Goal: Task Accomplishment & Management: Manage account settings

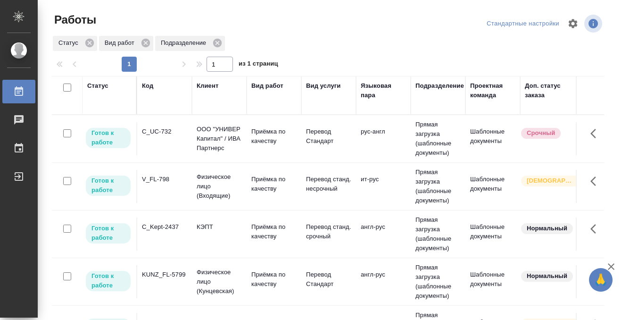
click at [164, 137] on td "C_UC-732" at bounding box center [164, 138] width 55 height 33
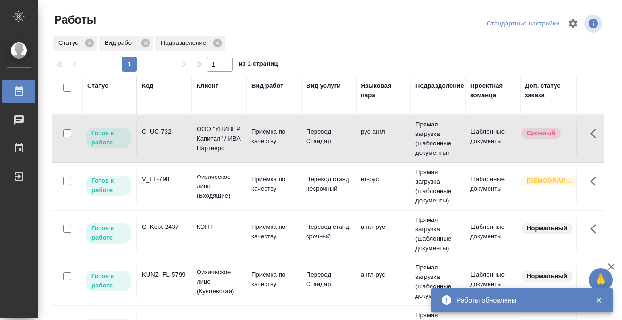
click at [164, 137] on td "C_UC-732" at bounding box center [164, 138] width 55 height 33
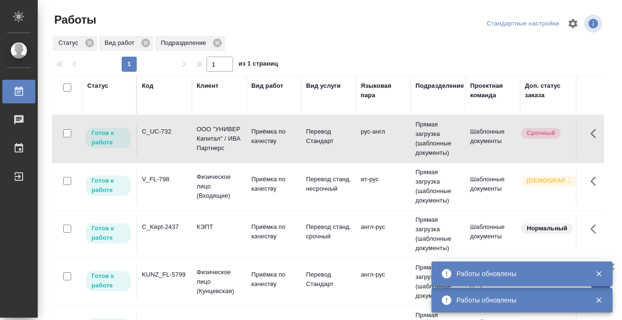
click at [180, 155] on td "KUNZ_FL-5799" at bounding box center [164, 138] width 55 height 33
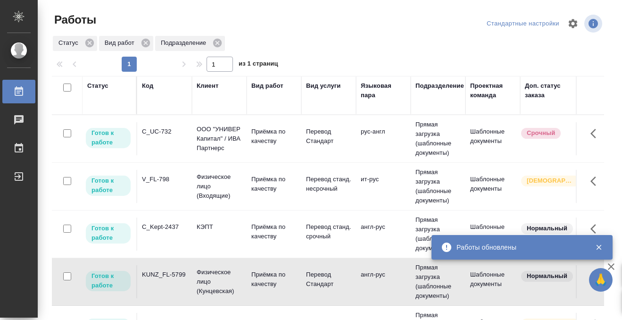
click at [181, 155] on td "KUNZ_FL-5799" at bounding box center [164, 138] width 55 height 33
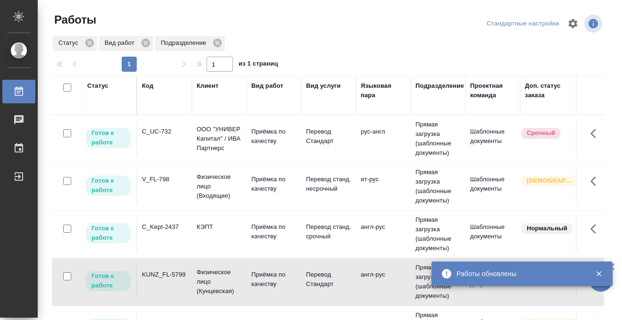
click at [181, 155] on td "KUNZ_FL-5799" at bounding box center [164, 138] width 55 height 33
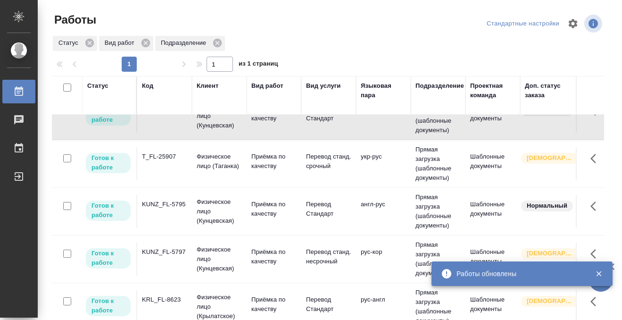
scroll to position [234, 0]
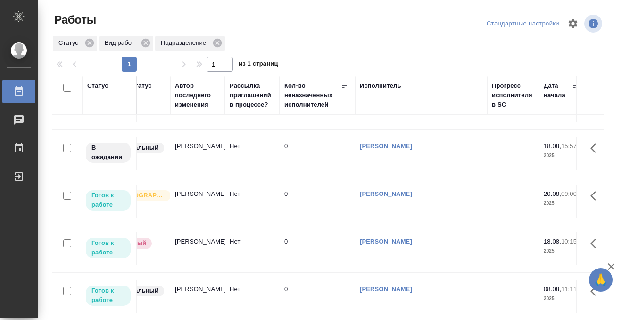
scroll to position [461, 0]
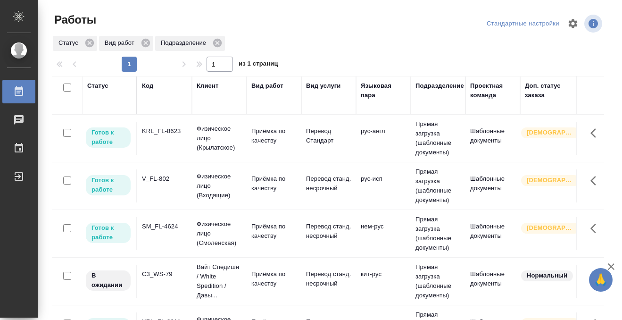
scroll to position [202, 0]
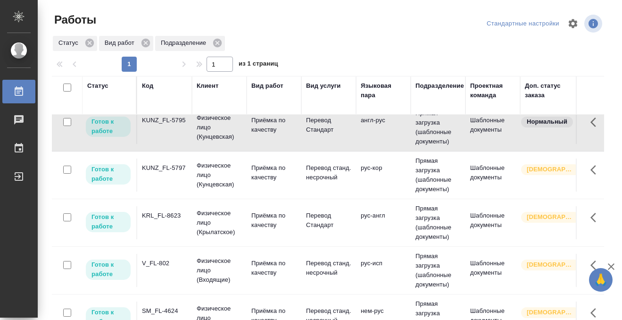
scroll to position [0, 0]
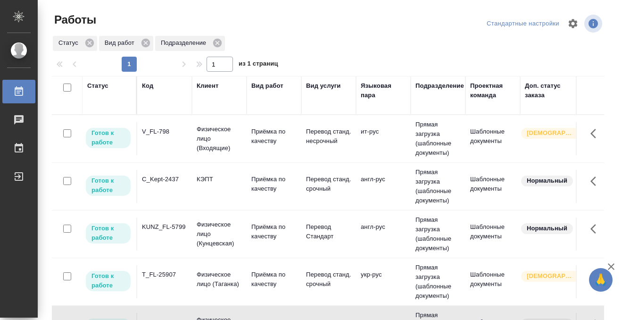
click at [165, 133] on div "V_FL-798" at bounding box center [164, 131] width 45 height 9
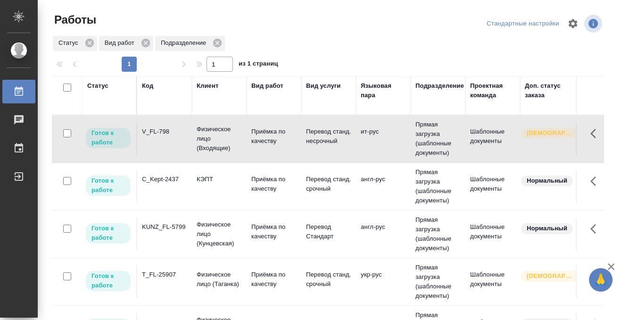
click at [165, 133] on div "V_FL-798" at bounding box center [164, 131] width 45 height 9
click at [178, 136] on div "C_Kept-2437" at bounding box center [164, 131] width 45 height 9
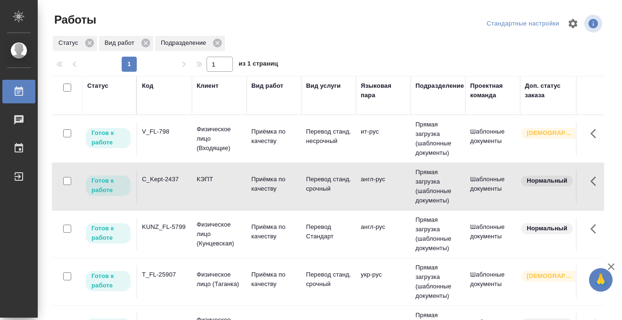
click at [178, 136] on div "C_Kept-2437" at bounding box center [164, 131] width 45 height 9
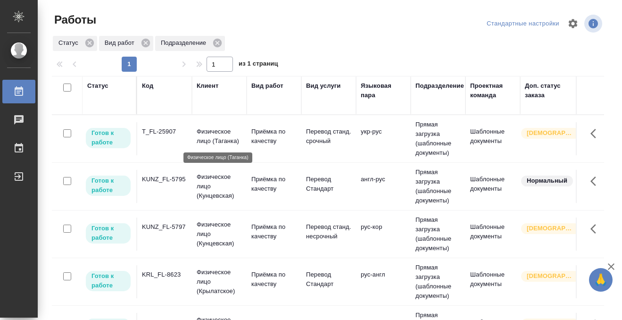
click at [216, 141] on p "Физическое лицо (Таганка)" at bounding box center [219, 136] width 45 height 19
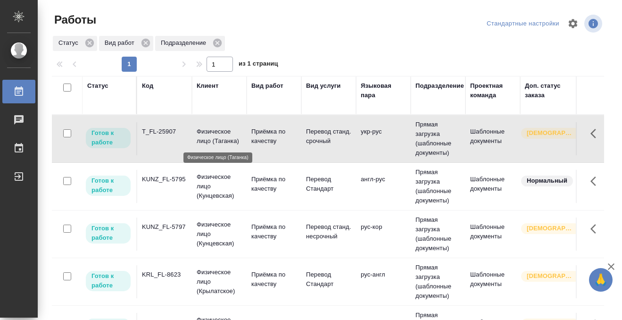
click at [216, 141] on p "Физическое лицо (Таганка)" at bounding box center [219, 136] width 45 height 19
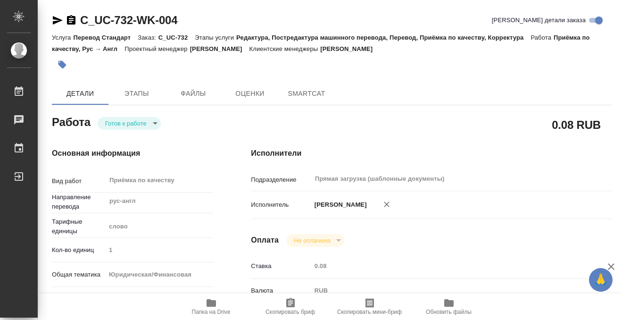
type textarea "x"
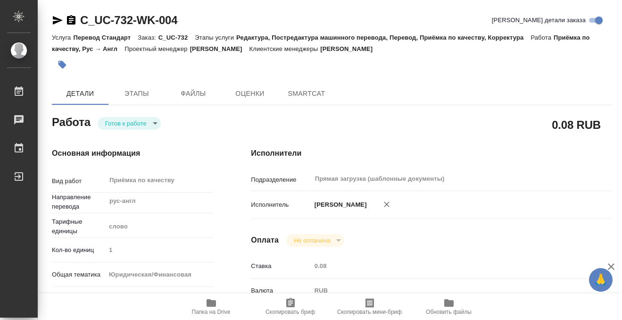
type textarea "x"
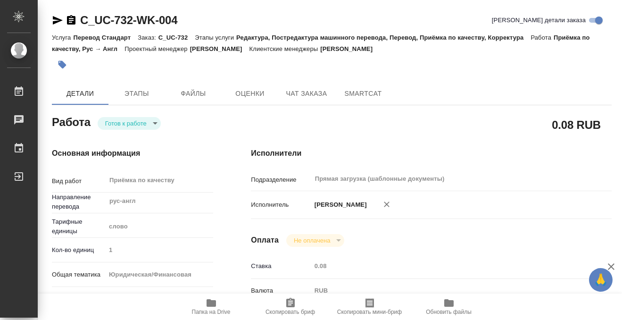
type textarea "x"
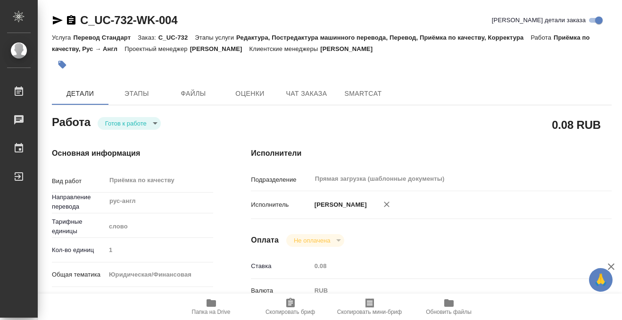
type textarea "x"
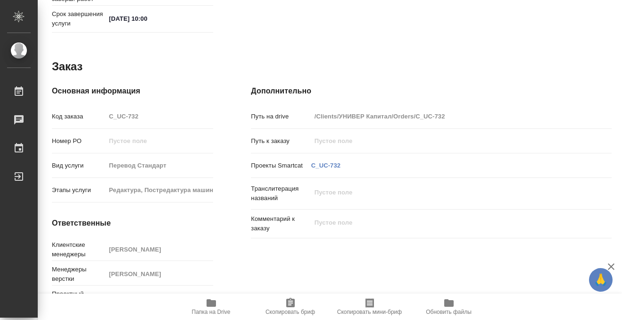
scroll to position [503, 0]
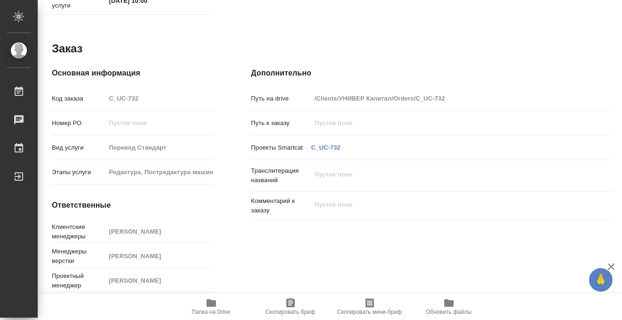
click at [211, 298] on icon "button" at bounding box center [211, 302] width 11 height 11
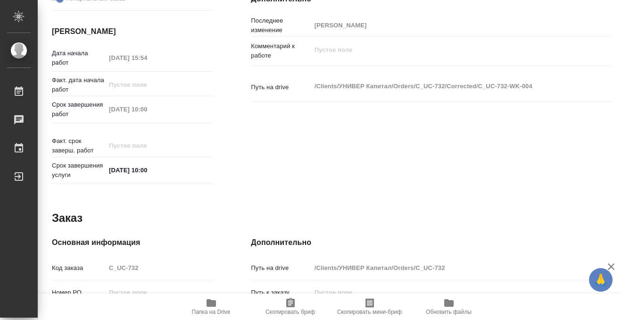
scroll to position [0, 0]
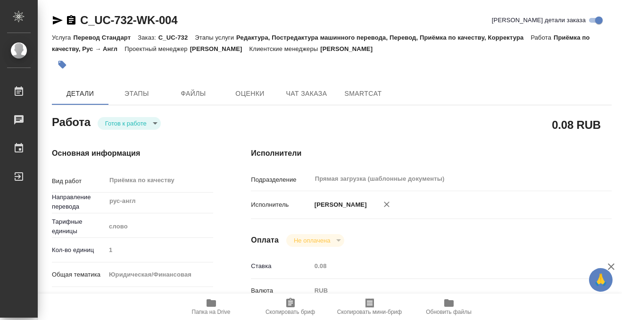
click at [64, 63] on icon "button" at bounding box center [62, 65] width 8 height 8
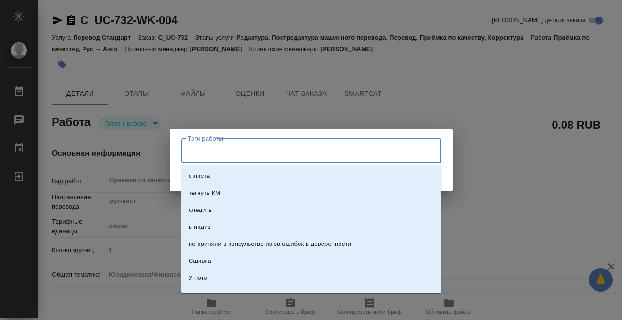
click at [217, 148] on input "Тэги работы" at bounding box center [302, 150] width 234 height 16
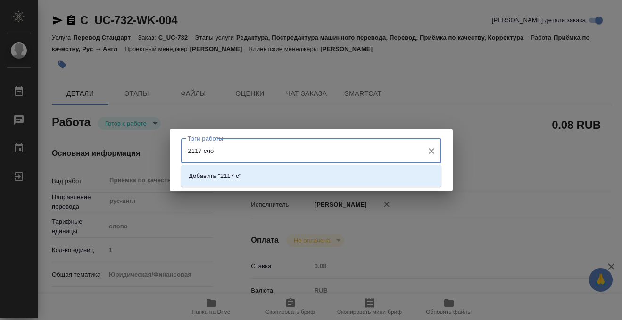
type input "2117 слов"
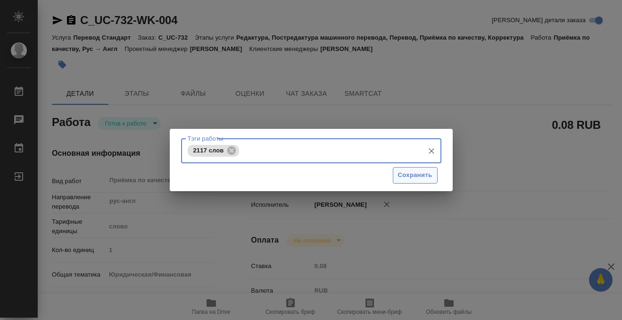
click at [408, 169] on button "Сохранить" at bounding box center [415, 175] width 45 height 16
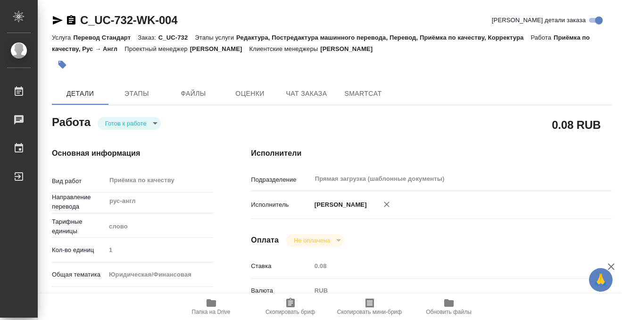
type input "readyForWork"
type textarea "Приёмка по качеству"
type textarea "x"
type input "рус-англ"
type input "5a8b1489cc6b4906c91bfd90"
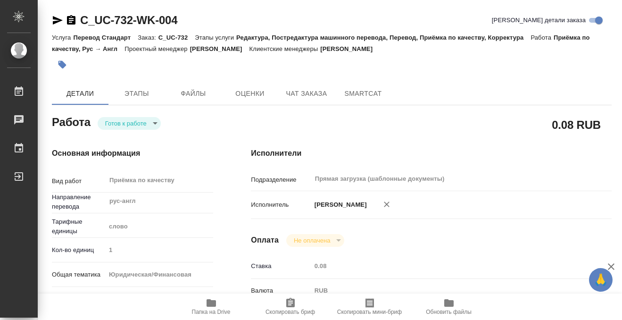
type input "1"
type input "yr-fn"
type input "5a8b8b956a9677013d343cfe"
checkbox input "true"
type input "14.08.2025 15:54"
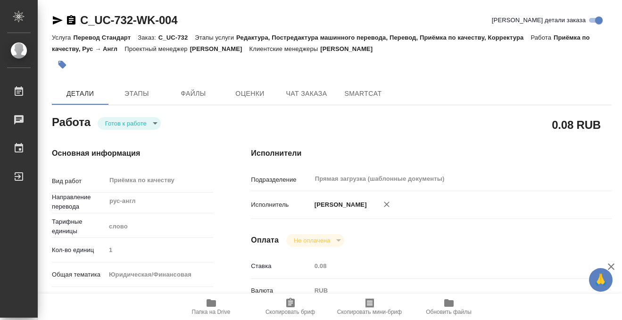
type input "19.08.2025 10:00"
type input "Прямая загрузка (шаблонные документы)"
type input "notPayed"
type input "0.08"
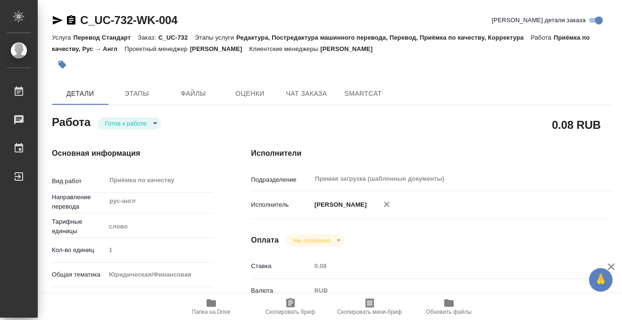
type input "RUB"
type input "[PERSON_NAME]"
type textarea "x"
type textarea "/Clients/УНИВЕР Капитал/Orders/C_UC-732/Corrected/C_UC-732-WK-004"
type textarea "x"
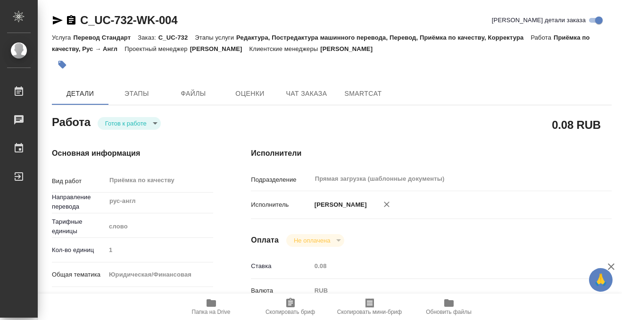
type input "C_UC-732"
type input "Перевод Стандарт"
type input "Редактура, Постредактура машинного перевода, Перевод, Приёмка по качеству, Корр…"
type input "Димитриева Юлия"
type input "Арсеньева Вера"
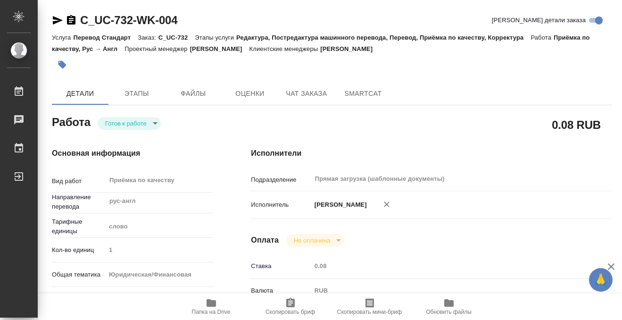
type input "/Clients/УНИВЕР Капитал/Orders/C_UC-732"
type textarea "x"
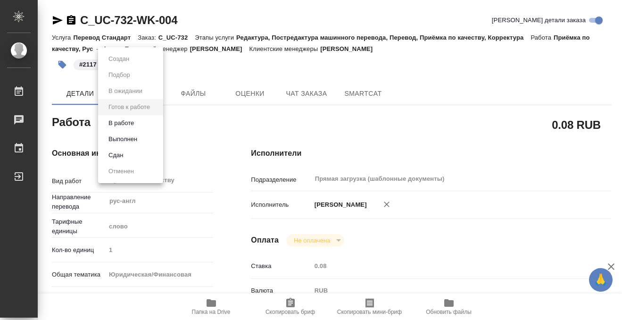
click at [127, 124] on body "🙏 .cls-1 fill:#fff; AWATERA Kobzeva Elizaveta Работы 0 Чаты График Выйти C_UC-7…" at bounding box center [311, 160] width 622 height 320
type textarea "x"
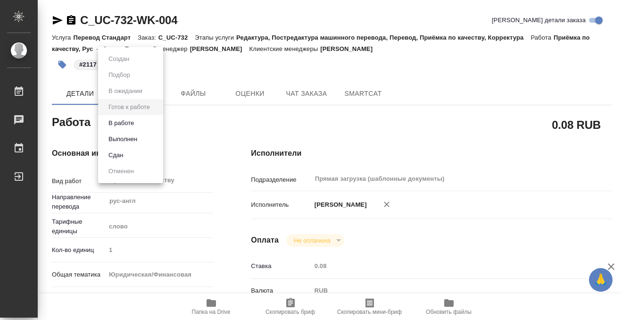
type textarea "x"
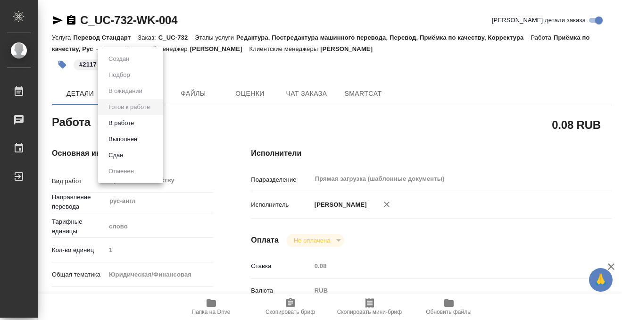
type textarea "x"
click at [127, 137] on button "Выполнен" at bounding box center [123, 139] width 34 height 10
type textarea "x"
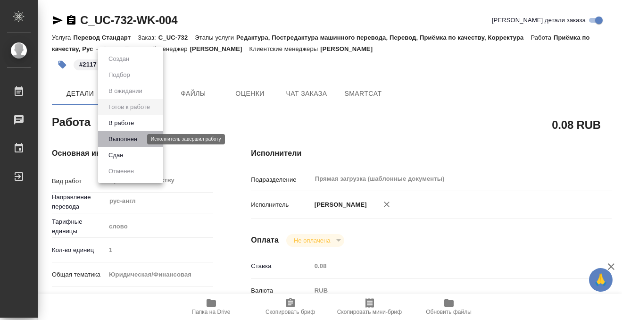
type textarea "x"
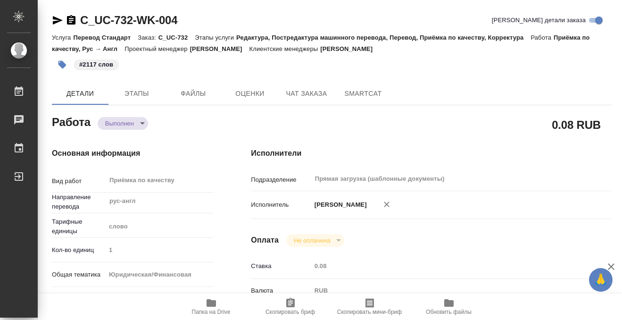
type textarea "x"
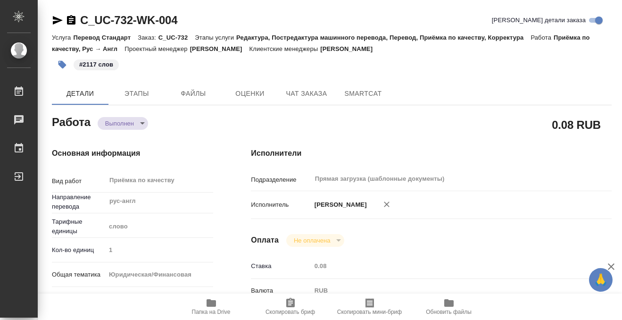
type textarea "x"
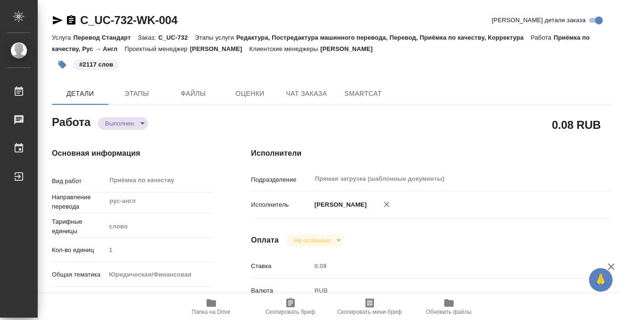
type textarea "x"
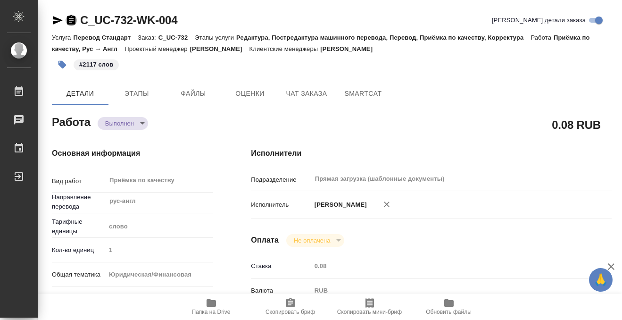
click at [73, 18] on icon "button" at bounding box center [71, 20] width 11 height 11
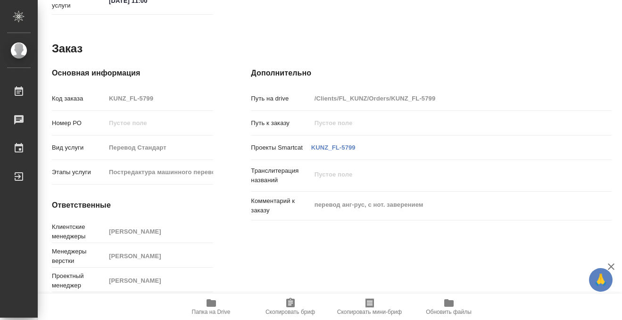
scroll to position [503, 0]
click at [211, 299] on icon "button" at bounding box center [211, 302] width 11 height 11
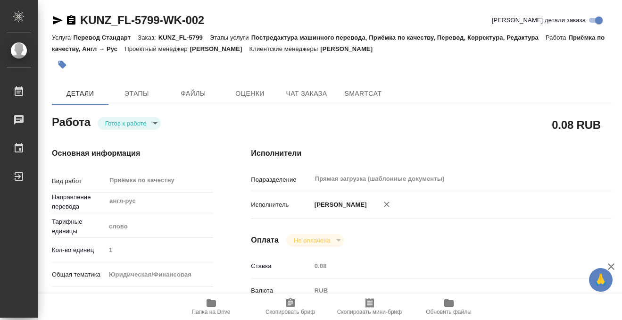
click at [69, 60] on button "button" at bounding box center [62, 64] width 21 height 21
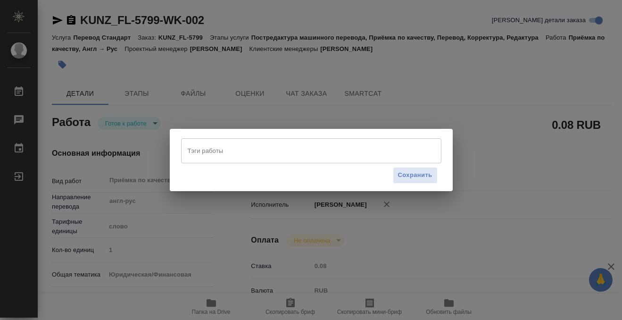
click at [259, 148] on input "Тэги работы" at bounding box center [302, 150] width 234 height 16
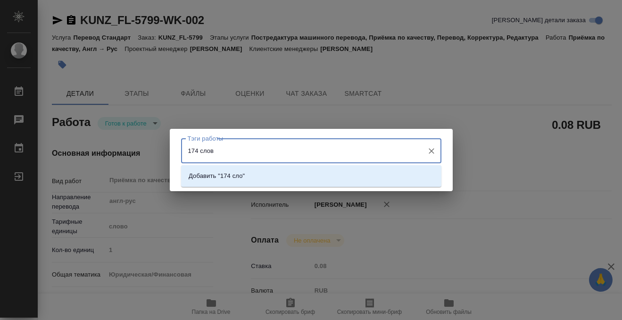
type input "174 слова"
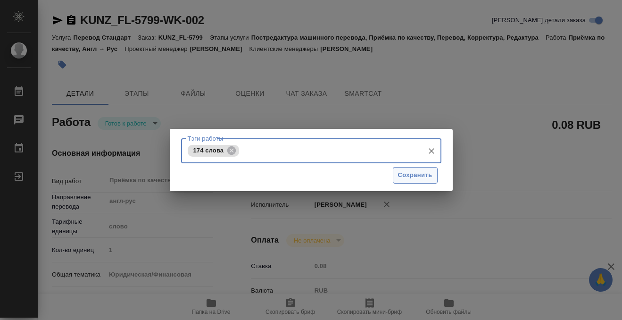
click at [431, 173] on span "Сохранить" at bounding box center [415, 175] width 34 height 11
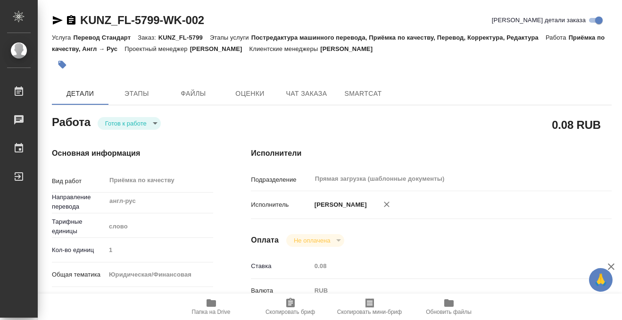
click at [146, 124] on body "🙏 .cls-1 fill:#fff; AWATERA Kobzeva Elizaveta Работы 0 Чаты График Выйти KUNZ_F…" at bounding box center [311, 160] width 622 height 320
type input "readyForWork"
type input "англ-рус"
type input "5a8b1489cc6b4906c91bfd90"
type input "1"
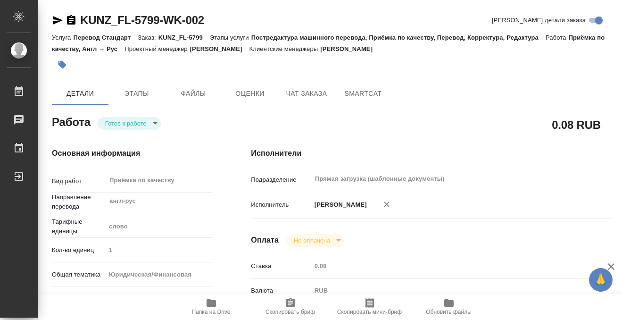
type input "yr-fn"
type input "5a8b8b956a9677013d343cfe"
checkbox input "true"
type input "18.08.2025 13:31"
type input "[DATE] 11:00"
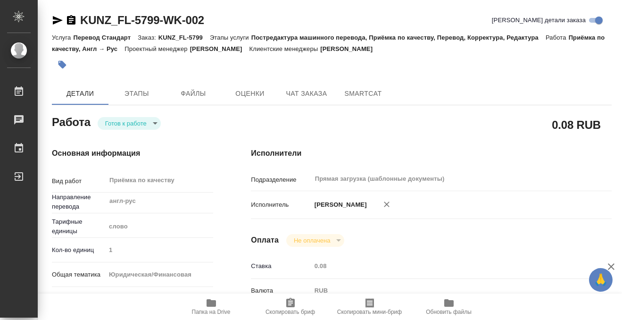
type input "[DATE] 11:00"
type input "Прямая загрузка (шаблонные документы)"
type input "notPayed"
type input "0.08"
type input "RUB"
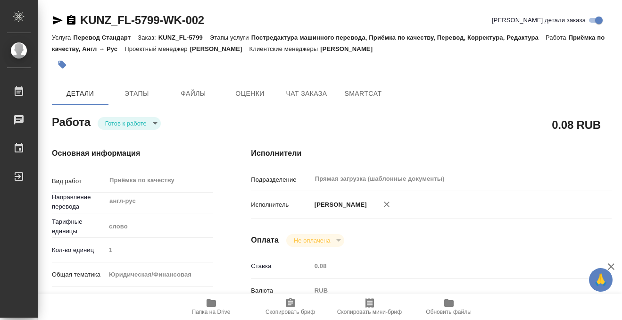
type input "[PERSON_NAME]"
type input "KUNZ_FL-5799"
type input "Перевод Стандарт"
type input "Постредактура машинного перевода, Приёмка по качеству, Перевод, Корректура, Ред…"
type input "Веселова Юлия"
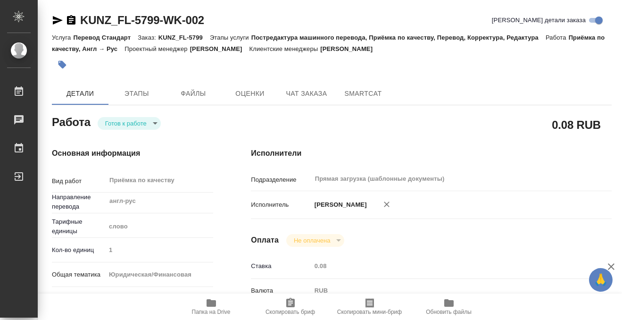
type input "Петрова Валерия"
type input "/Clients/FL_KUNZ/Orders/KUNZ_FL-5799"
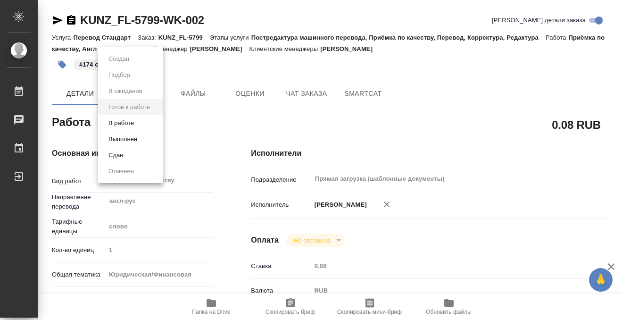
click at [141, 137] on li "Выполнен" at bounding box center [130, 139] width 65 height 16
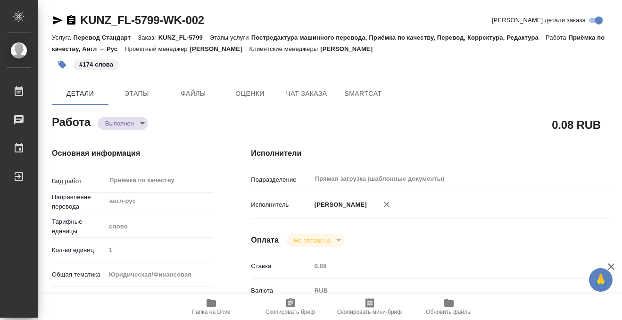
type textarea "x"
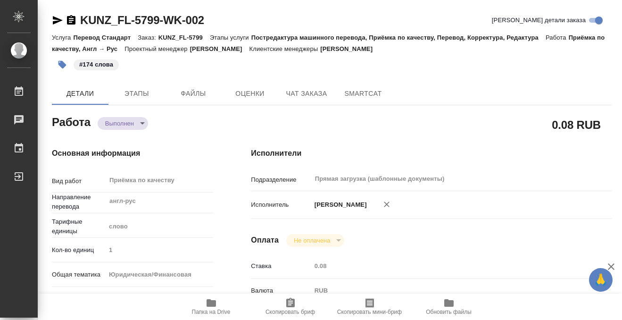
type textarea "x"
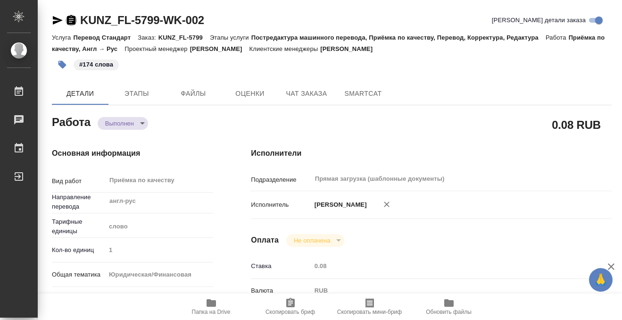
click at [74, 19] on icon "button" at bounding box center [71, 19] width 8 height 9
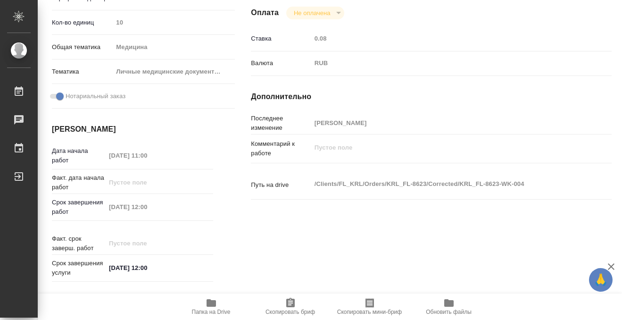
scroll to position [503, 0]
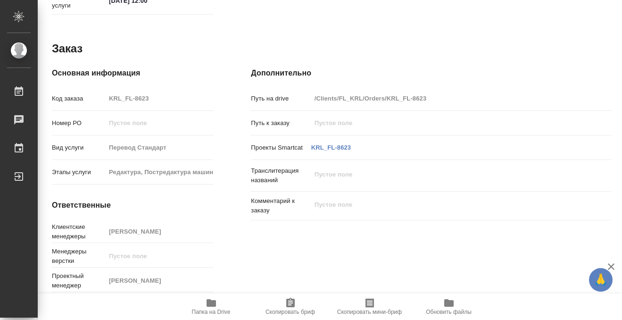
click at [217, 306] on span "Папка на Drive" at bounding box center [211, 306] width 68 height 18
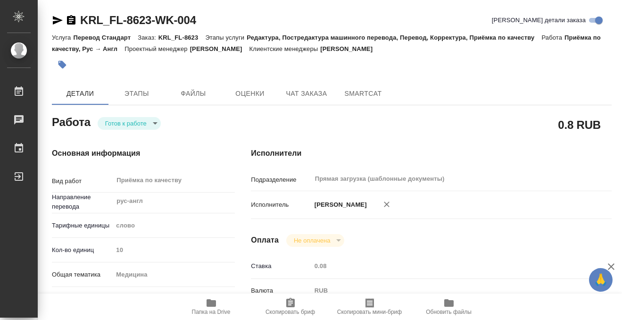
click at [71, 61] on button "button" at bounding box center [62, 64] width 21 height 21
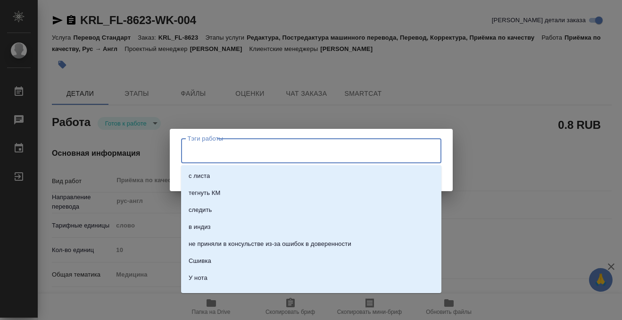
click at [201, 153] on input "Тэги работы" at bounding box center [302, 150] width 234 height 16
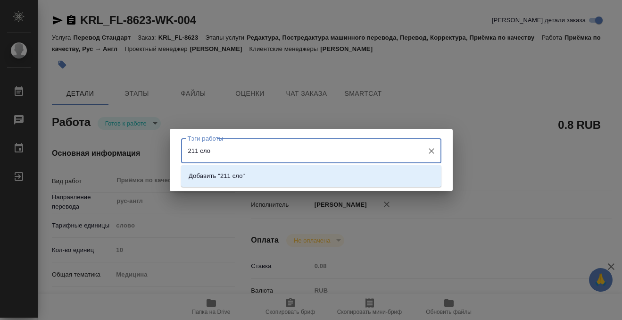
type input "211 слов"
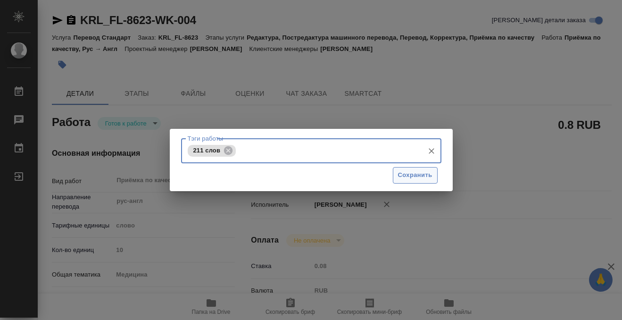
click at [422, 175] on span "Сохранить" at bounding box center [415, 175] width 34 height 11
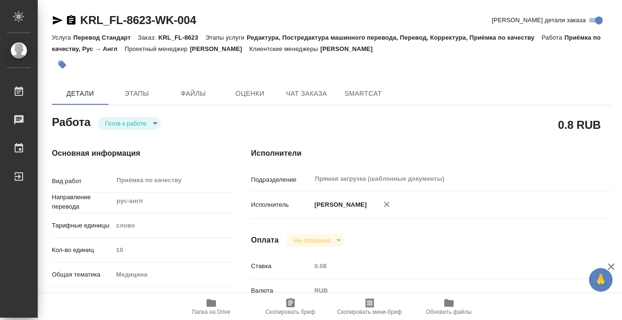
type input "readyForWork"
type input "рус-англ"
type input "5a8b1489cc6b4906c91bfd90"
type input "10"
type input "med"
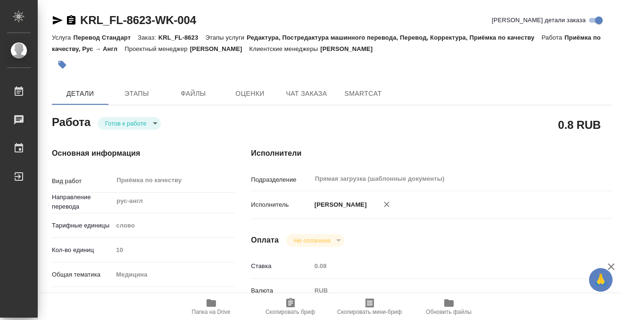
type input "5a8b8b956a9677013d343e74"
checkbox input "true"
type input "[DATE] 11:00"
type input "[DATE] 12:00"
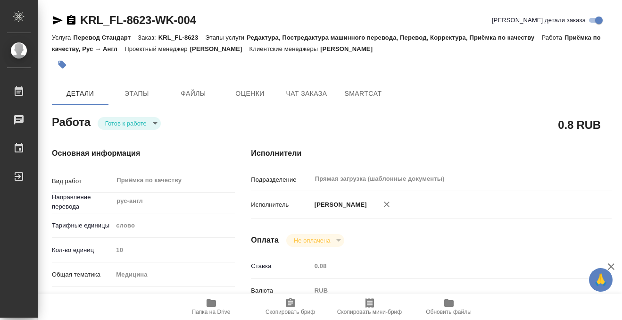
type input "Прямая загрузка (шаблонные документы)"
type input "notPayed"
type input "0.08"
type input "RUB"
type input "[PERSON_NAME]"
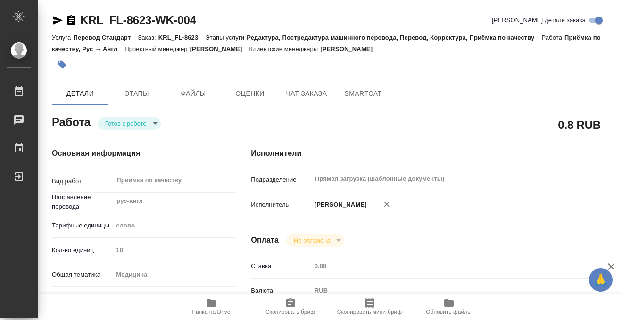
type input "KRL_FL-8623"
type input "Перевод Стандарт"
type input "Редактура, Постредактура машинного перевода, Перевод, Корректура, Приёмка по ка…"
type input "[PERSON_NAME]"
type input "/Clients/FL_KRL/Orders/KRL_FL-8623"
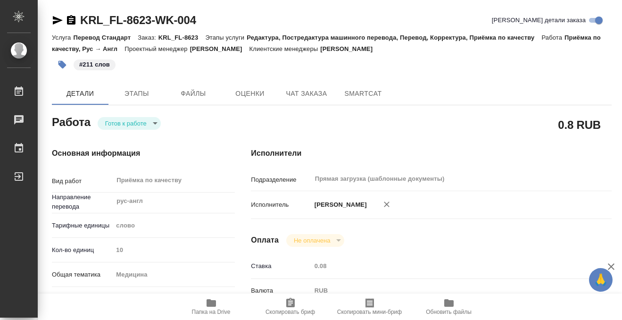
click at [139, 123] on body "🙏 .cls-1 fill:#fff; AWATERA Kobzeva [PERSON_NAME] 0 Чаты График Выйти KRL_FL-86…" at bounding box center [311, 160] width 622 height 320
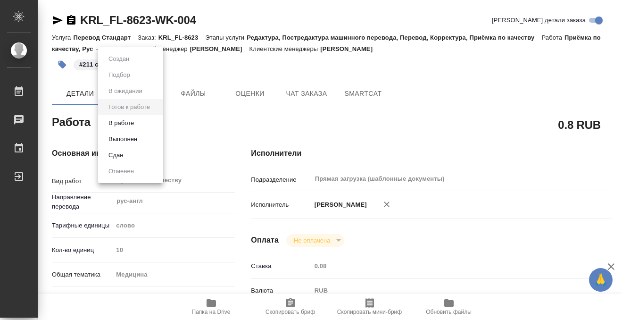
click at [132, 64] on button "Выполнен" at bounding box center [119, 59] width 26 height 10
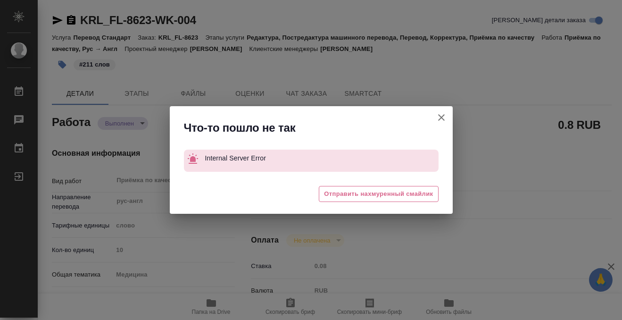
type textarea "x"
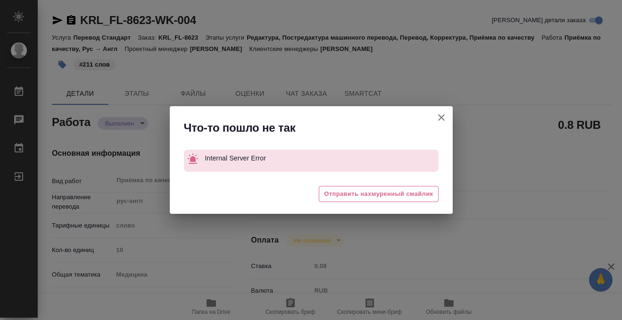
type textarea "x"
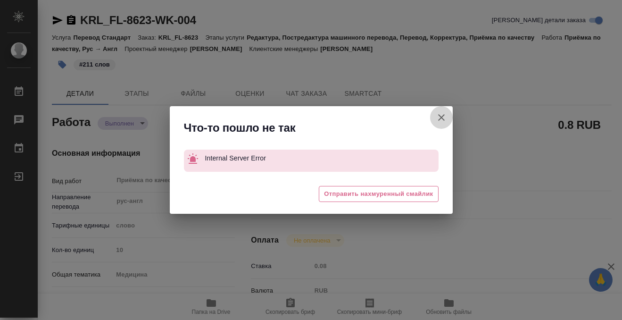
click at [441, 122] on icon "button" at bounding box center [441, 117] width 11 height 11
type textarea "x"
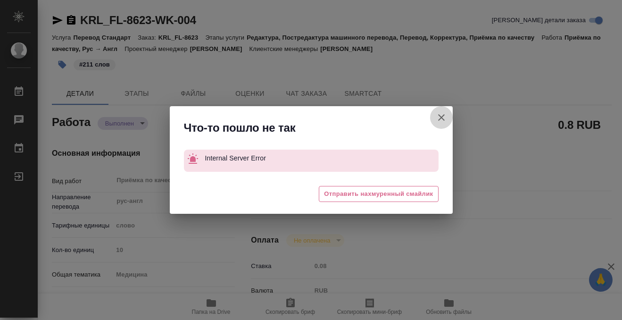
type textarea "x"
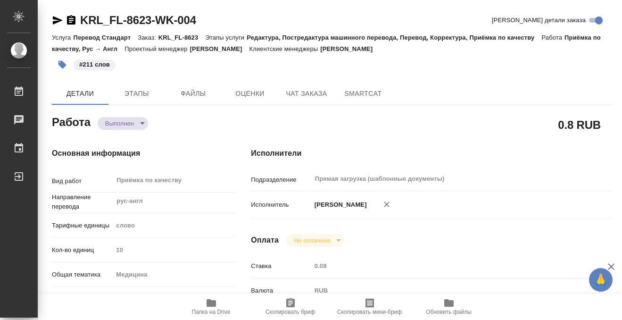
click at [73, 22] on icon "button" at bounding box center [71, 19] width 8 height 9
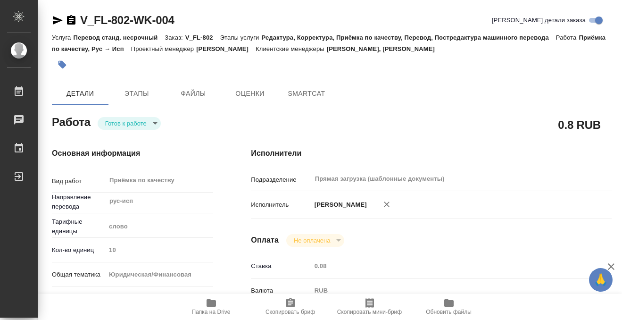
type textarea "x"
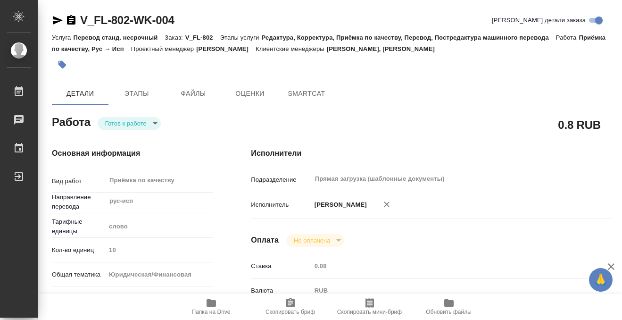
type textarea "x"
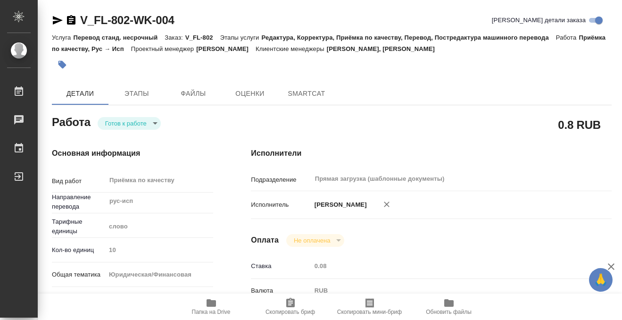
type textarea "x"
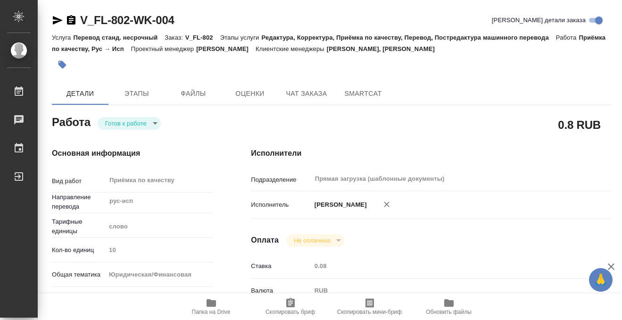
type textarea "x"
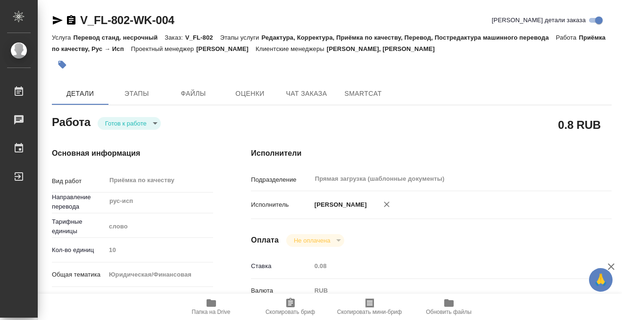
type textarea "x"
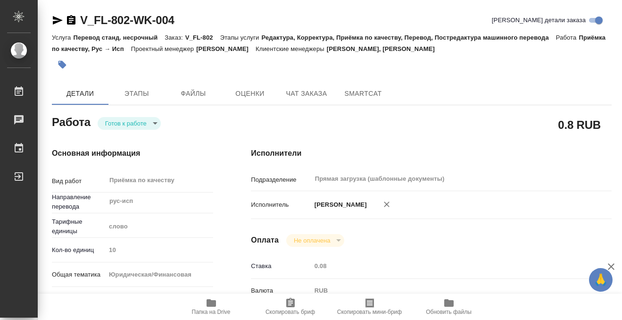
type textarea "x"
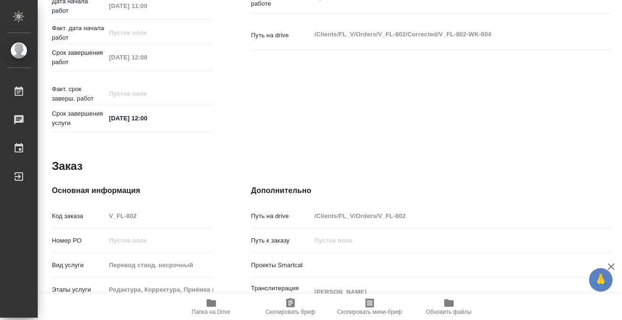
scroll to position [503, 0]
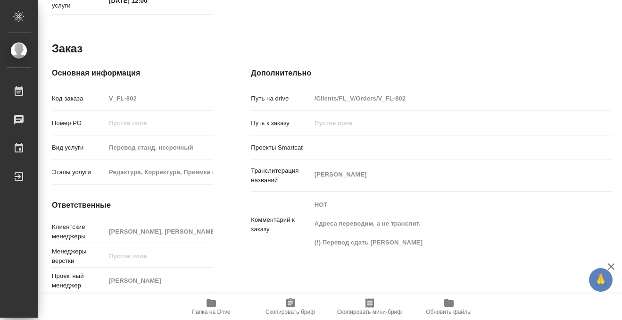
click at [208, 302] on icon "button" at bounding box center [210, 303] width 9 height 8
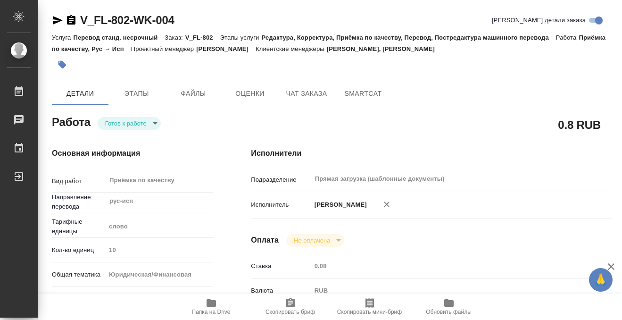
click at [70, 63] on button "button" at bounding box center [62, 64] width 21 height 21
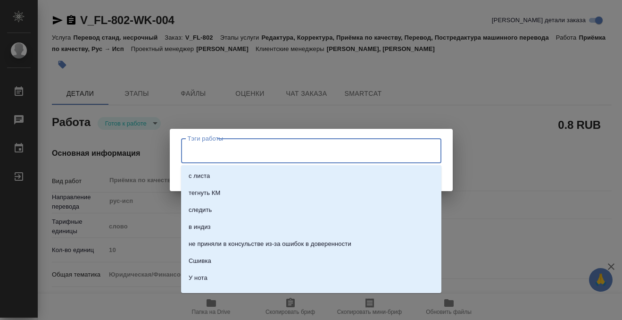
click at [200, 147] on input "Тэги работы" at bounding box center [302, 150] width 234 height 16
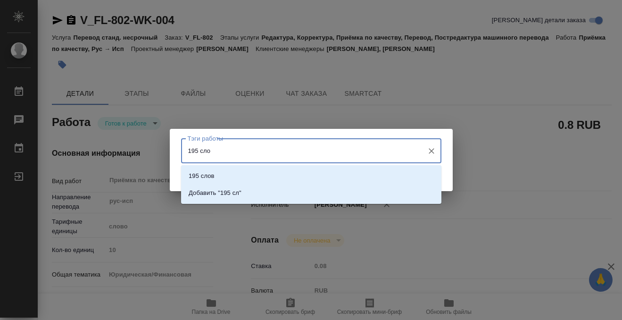
type input "195 слов"
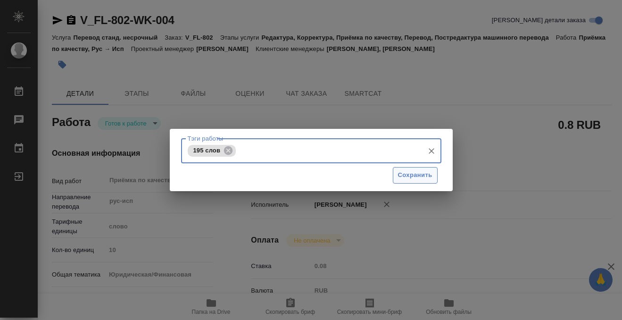
click at [408, 171] on span "Сохранить" at bounding box center [415, 175] width 34 height 11
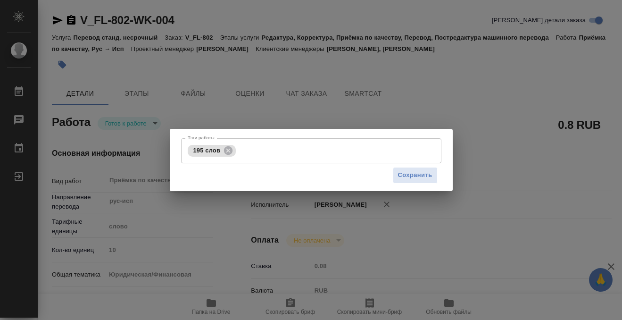
click at [142, 126] on div "Тэги работы 195 слов Тэги работы Сохранить" at bounding box center [311, 160] width 622 height 320
type input "readyForWork"
type textarea "Приёмка по качеству"
type textarea "x"
type input "рус-исп"
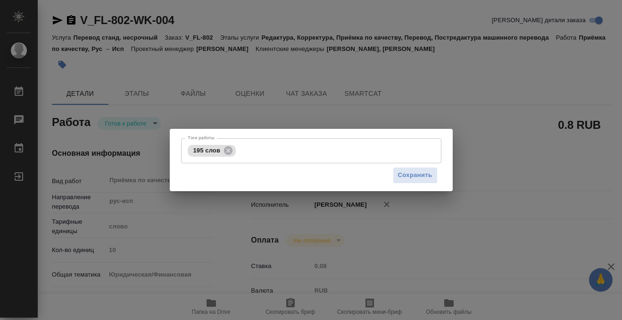
type input "5a8b1489cc6b4906c91bfd90"
type input "10"
type input "yr-fn"
type input "5a8b8b956a9677013d343cfe"
checkbox input "true"
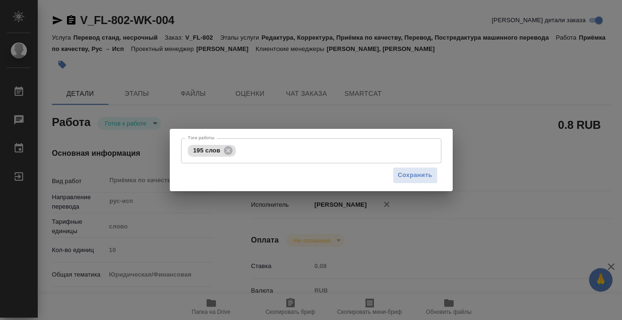
type input "19.08.2025 11:00"
type input "[DATE] 12:00"
type input "Прямая загрузка (шаблонные документы)"
type input "notPayed"
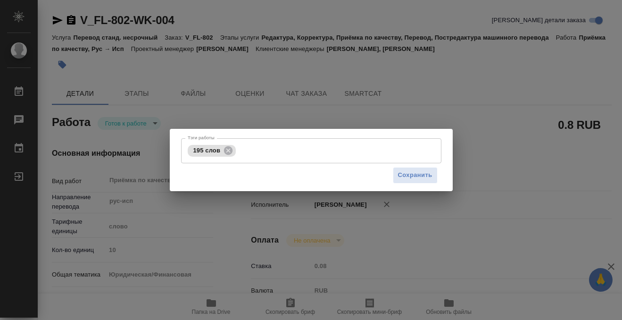
type input "0.08"
type input "RUB"
type input "[PERSON_NAME]"
type textarea "x"
type textarea "/Clients/FL_V/Orders/V_FL-802/Corrected/V_FL-802-WK-004"
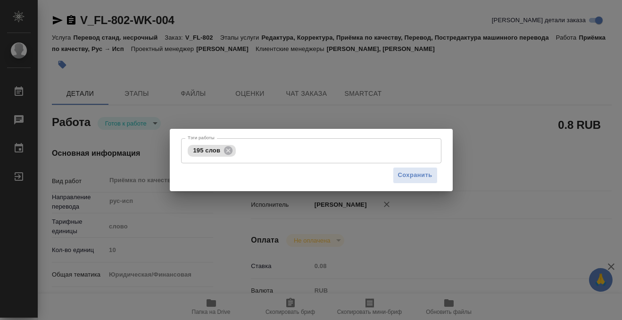
type textarea "x"
type input "V_FL-802"
type input "Перевод станд. несрочный"
type input "Редактура, Корректура, Приёмка по качеству, Перевод, Постредактура машинного пе…"
type input "Касымов Тимур, Лямина Надежда"
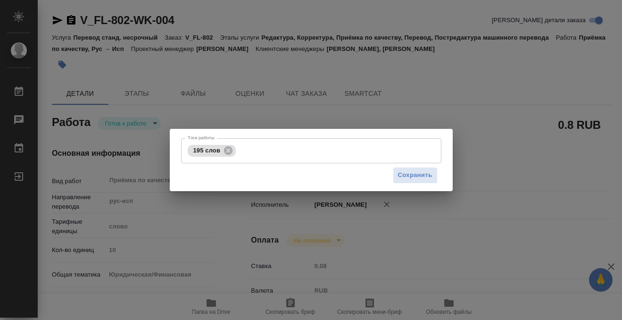
type input "/Clients/FL_V/Orders/V_FL-802"
type textarea "Artur Maryan"
type textarea "x"
type textarea "НОТ Адреса переводим, а не транслит. (!) Перевод сдать Наде Ляминой"
type textarea "x"
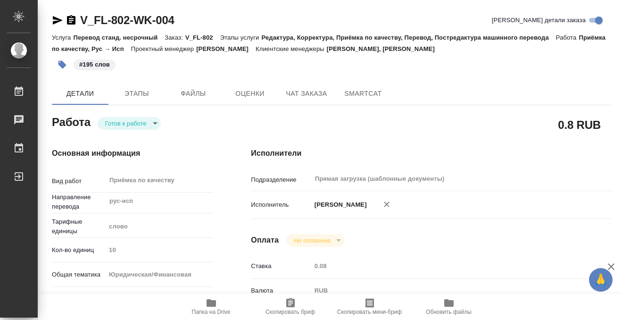
type textarea "x"
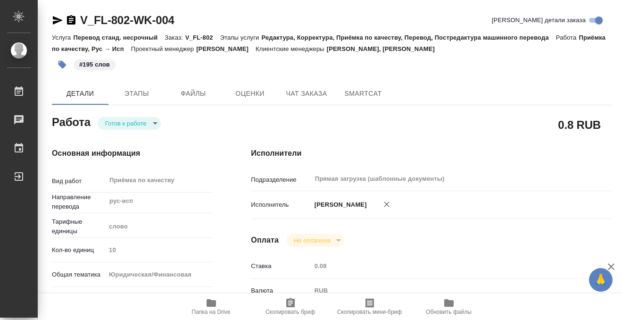
type textarea "x"
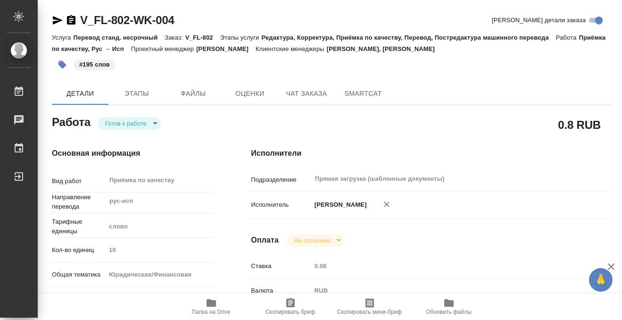
click at [152, 126] on body "🙏 .cls-1 fill:#fff; AWATERA Kobzeva Elizaveta Работы 0 Чаты График Выйти V_FL-8…" at bounding box center [311, 160] width 622 height 320
type textarea "x"
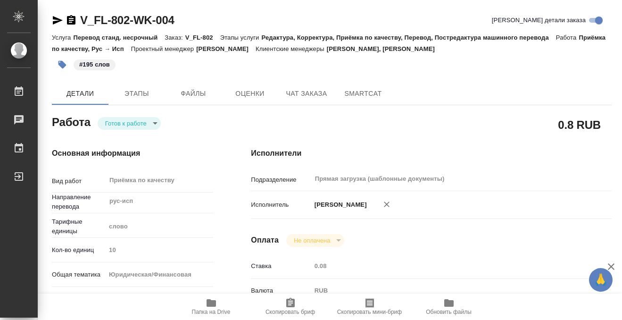
type textarea "x"
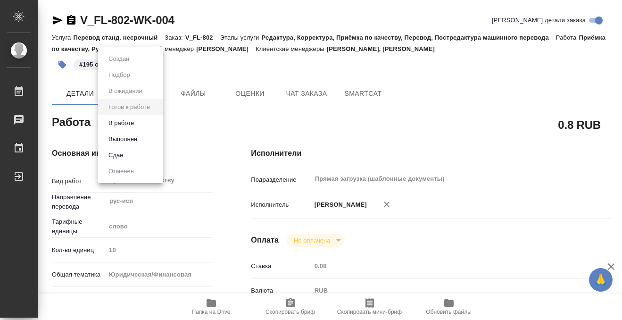
click at [150, 139] on li "Выполнен" at bounding box center [130, 139] width 65 height 16
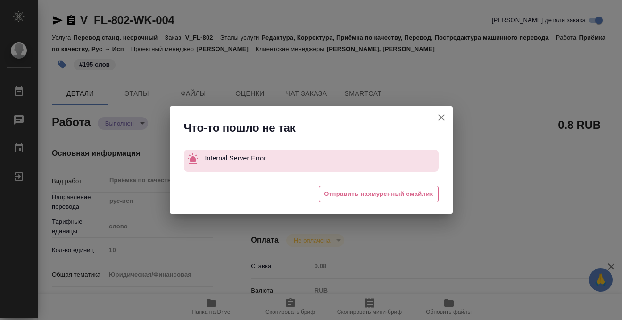
type textarea "x"
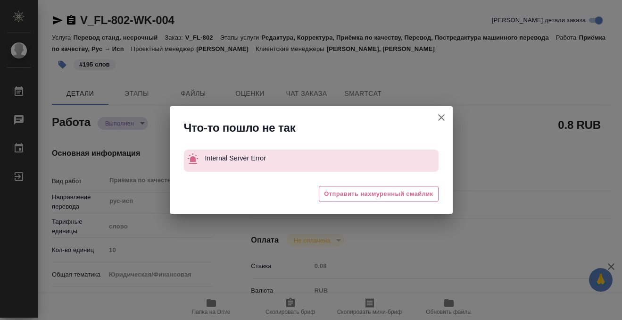
type textarea "x"
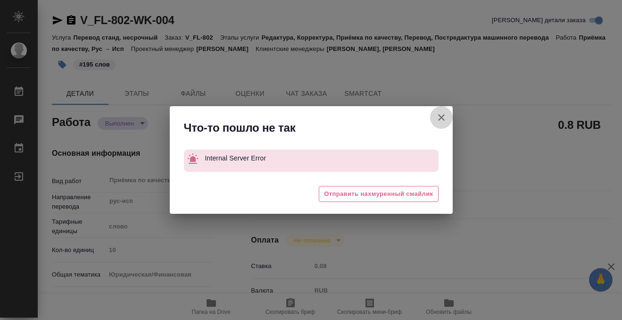
click at [436, 118] on icon "button" at bounding box center [441, 117] width 11 height 11
type textarea "x"
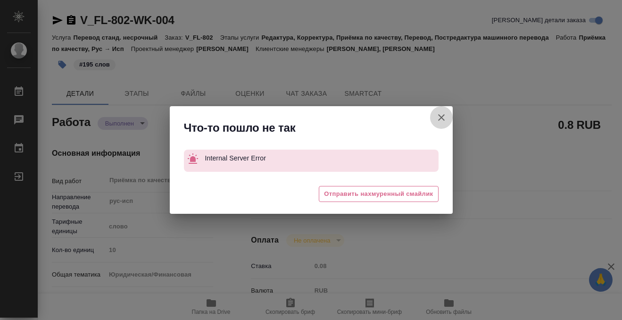
type textarea "x"
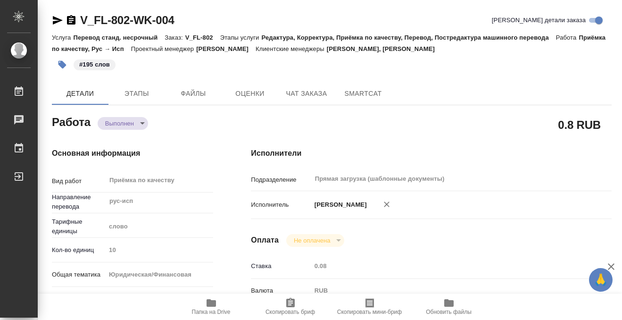
click at [71, 25] on icon "button" at bounding box center [71, 20] width 11 height 11
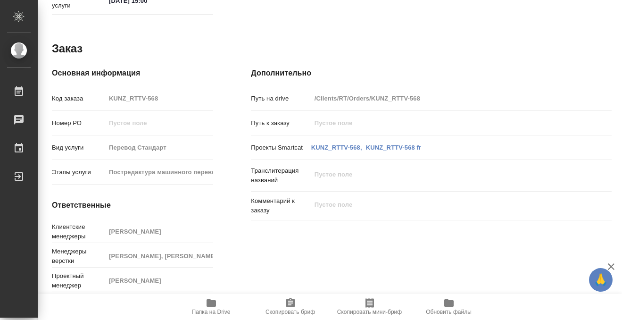
scroll to position [380, 0]
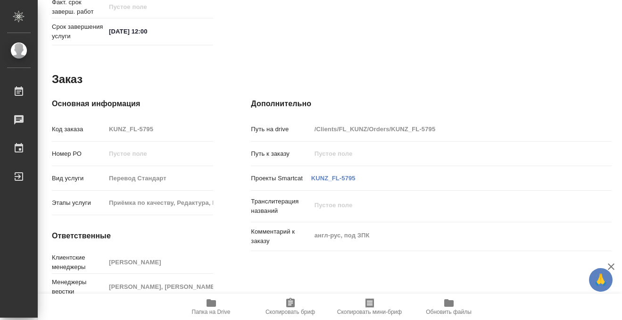
scroll to position [503, 0]
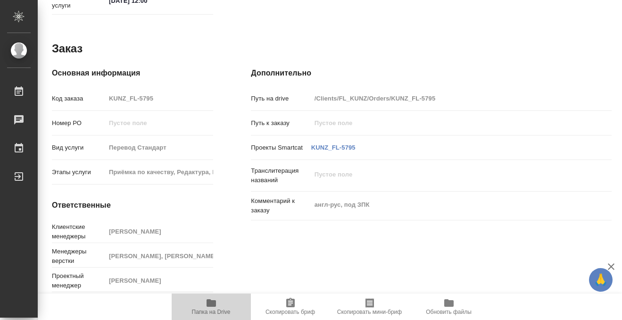
click at [214, 299] on icon "button" at bounding box center [211, 302] width 11 height 11
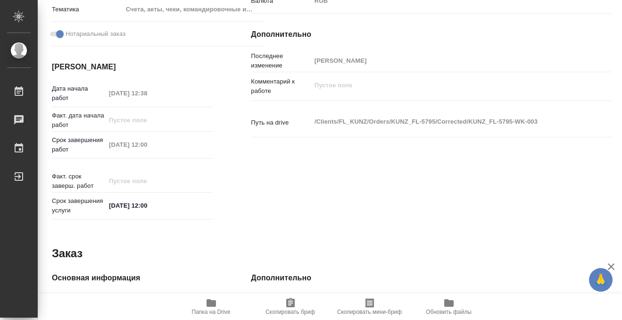
scroll to position [0, 0]
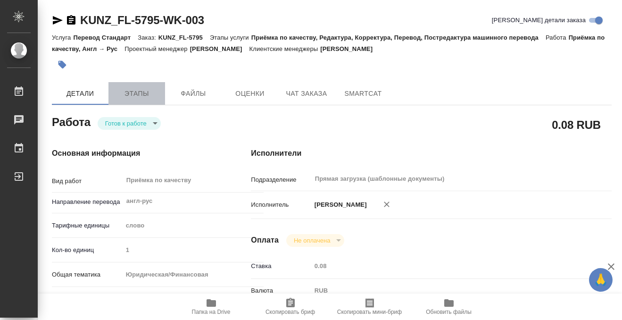
click at [133, 83] on button "Этапы" at bounding box center [136, 93] width 57 height 23
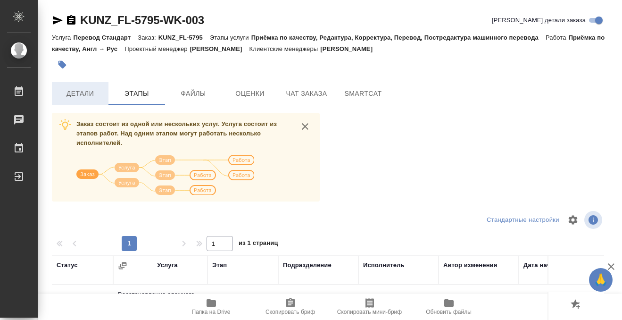
click at [90, 99] on span "Детали" at bounding box center [80, 94] width 45 height 12
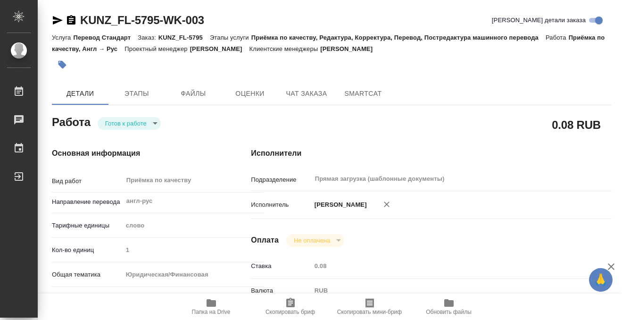
type textarea "x"
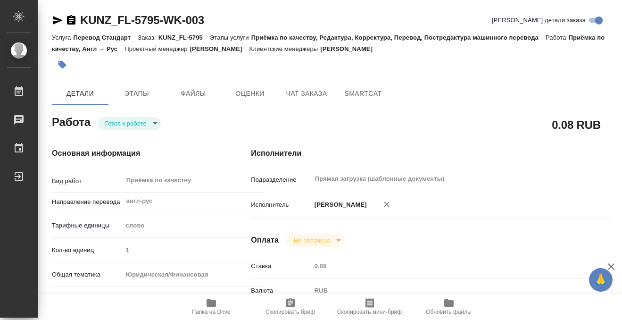
type textarea "x"
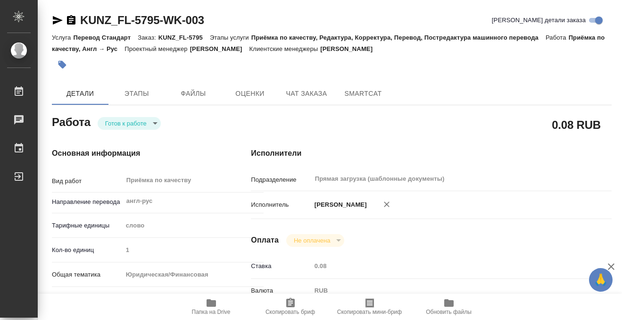
scroll to position [250, 0]
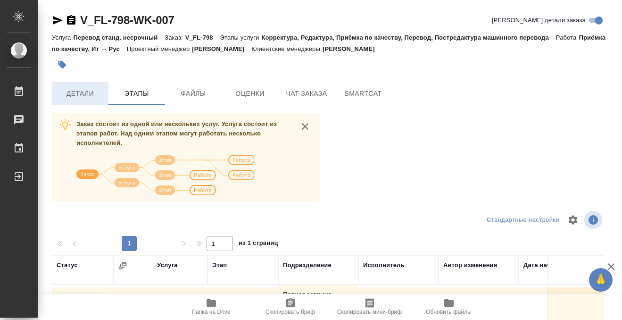
click at [89, 92] on span "Детали" at bounding box center [80, 94] width 45 height 12
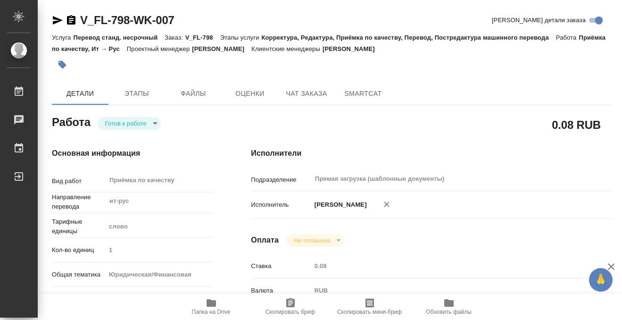
type textarea "x"
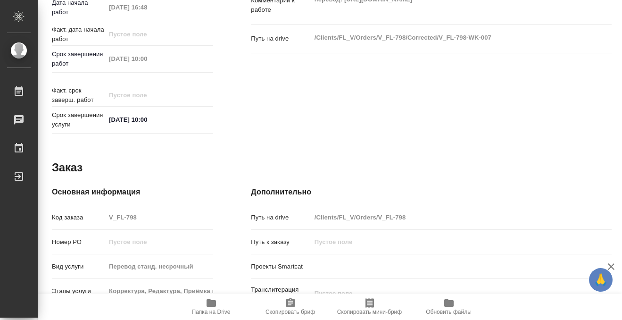
type textarea "x"
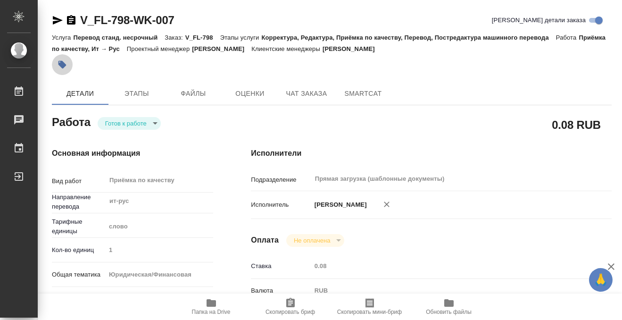
click at [63, 66] on icon "button" at bounding box center [62, 65] width 8 height 8
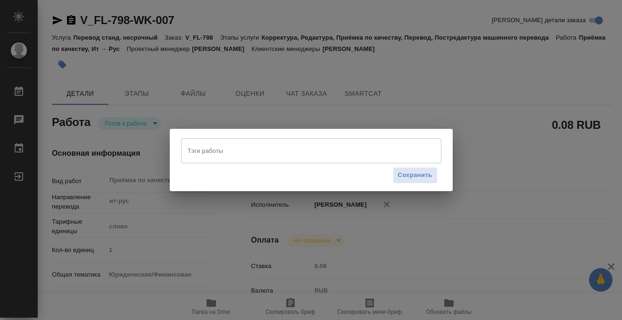
click at [280, 156] on input "Тэги работы" at bounding box center [302, 150] width 234 height 16
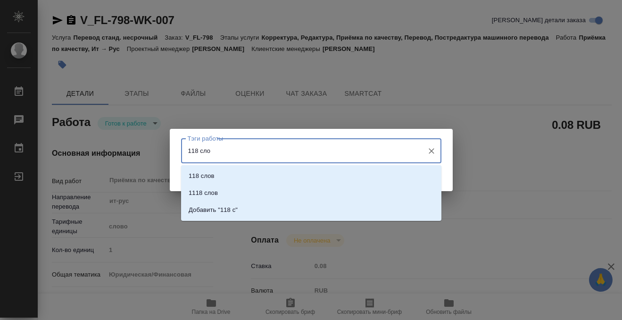
type input "118 слов"
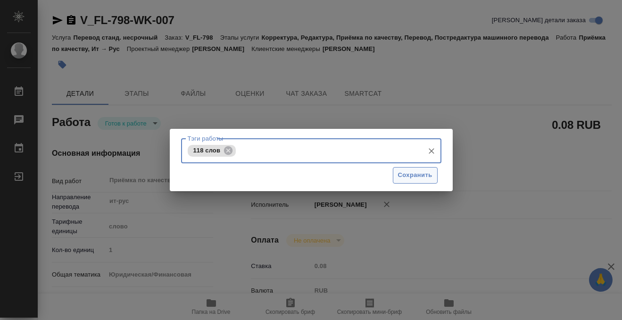
click at [408, 178] on span "Сохранить" at bounding box center [415, 175] width 34 height 11
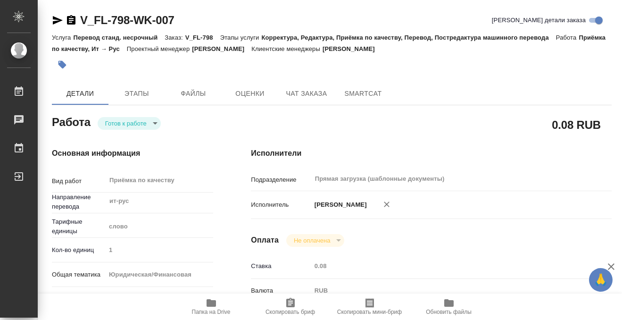
type input "readyForWork"
type textarea "Приёмка по качеству"
type textarea "x"
type input "ит-рус"
type input "5a8b1489cc6b4906c91bfd90"
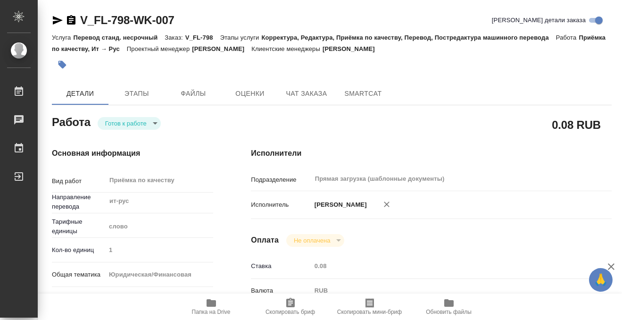
type input "1"
type input "yr-fn"
type input "5a8b8b956a9677013d343cfe"
checkbox input "true"
type input "18.08.2025 16:48"
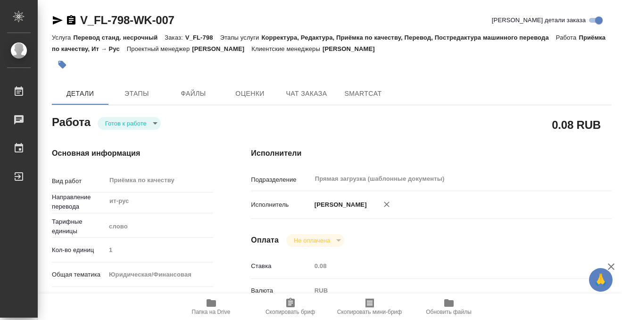
type input "[DATE] 10:00"
type input "Прямая загрузка (шаблонные документы)"
type input "notPayed"
type input "0.08"
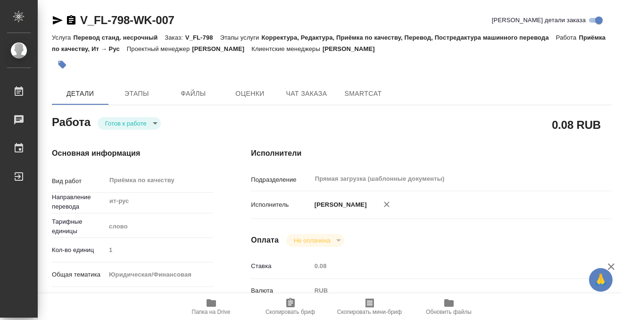
type input "RUB"
type input "[PERSON_NAME]"
type textarea "перевод: https://drive.awatera.com/apps/files/files/10129906?dir=/Shares/FL_V/O…"
type textarea "x"
type textarea "/Clients/FL_V/Orders/V_FL-798/Corrected/V_FL-798-WK-007"
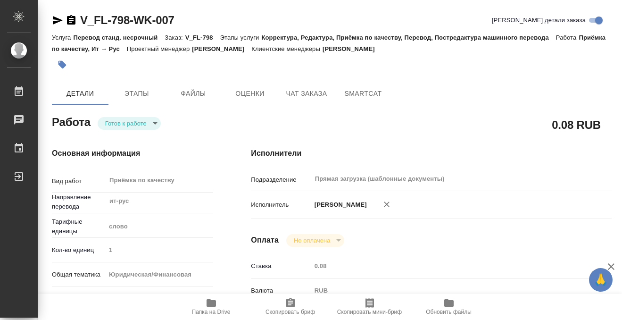
type textarea "x"
type input "V_FL-798"
type input "Перевод станд. несрочный"
type input "Корректура, Редактура, Приёмка по качеству, Перевод, Постредактура машинного пе…"
type input "Касымов Тимур"
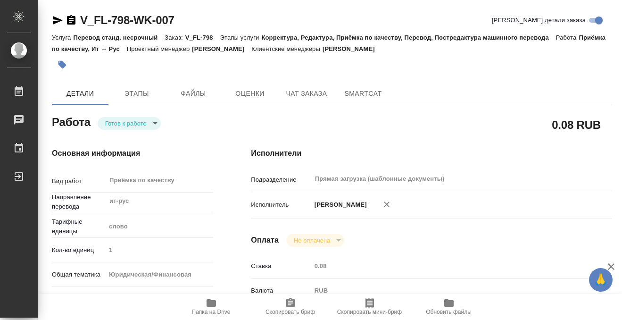
type input "/Clients/FL_V/Orders/V_FL-798"
type textarea "x"
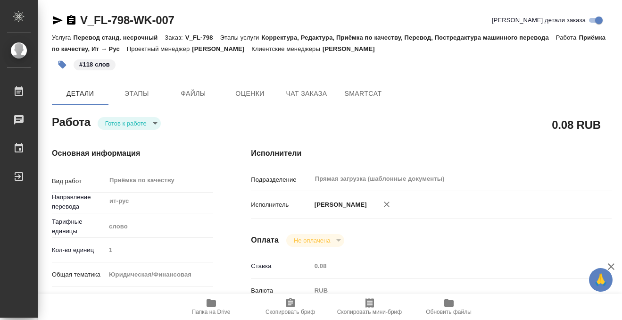
type textarea "x"
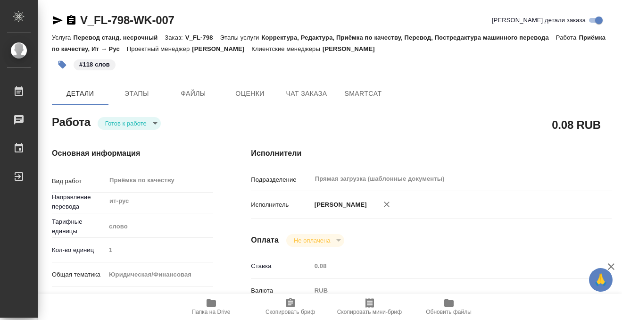
type textarea "x"
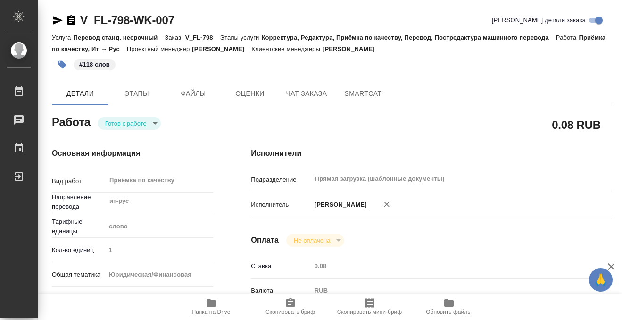
type textarea "x"
click at [138, 123] on body "🙏 .cls-1 fill:#fff; AWATERA Kobzeva Elizaveta Работы 0 Чаты График Выйти V_FL-7…" at bounding box center [311, 160] width 622 height 320
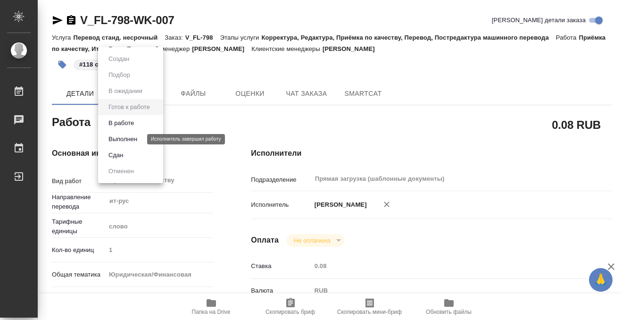
click at [136, 142] on button "Выполнен" at bounding box center [123, 139] width 34 height 10
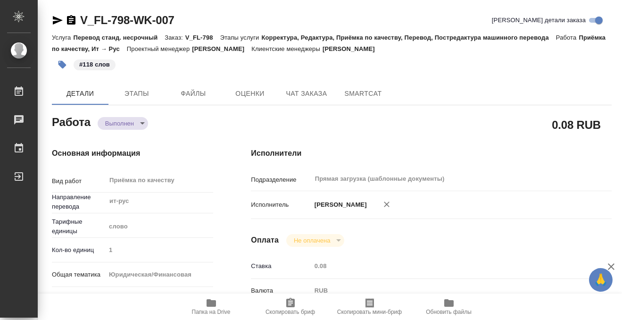
type textarea "x"
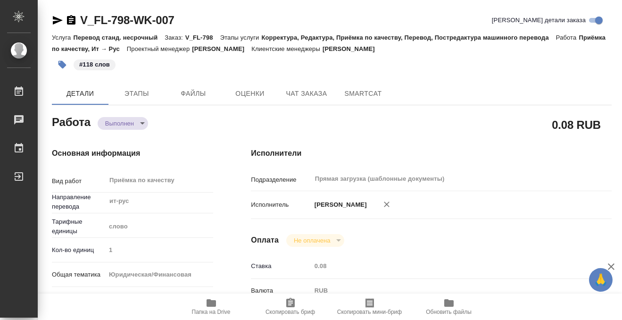
type textarea "x"
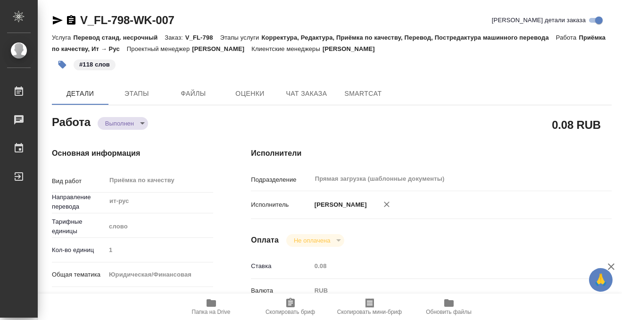
click at [66, 20] on icon "button" at bounding box center [71, 20] width 11 height 11
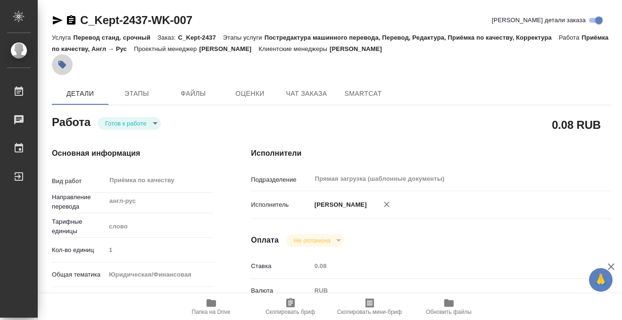
click at [68, 61] on button "button" at bounding box center [62, 64] width 21 height 21
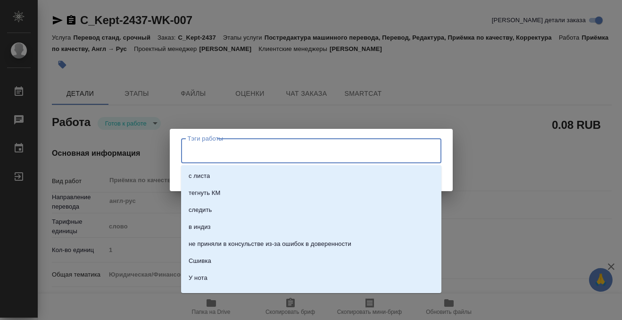
click at [212, 150] on input "Тэги работы" at bounding box center [302, 150] width 234 height 16
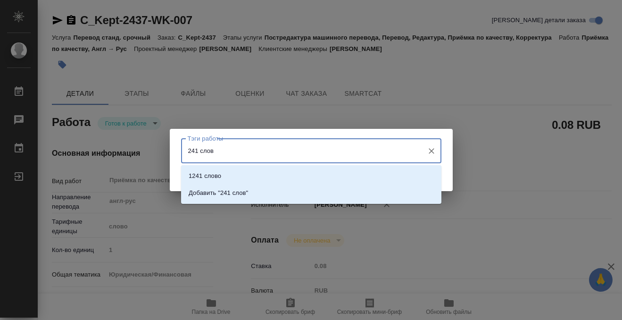
type input "241 слово"
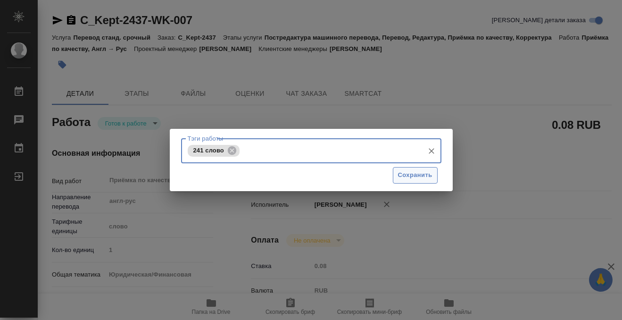
click at [419, 167] on button "Сохранить" at bounding box center [415, 175] width 45 height 16
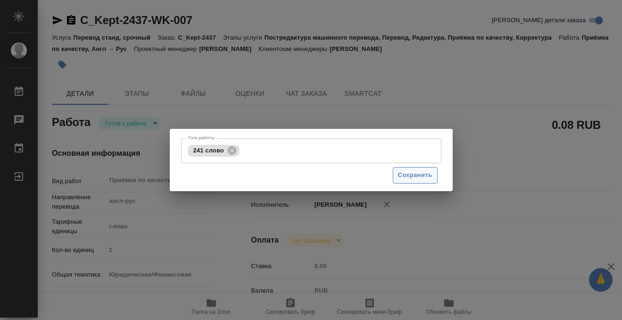
click at [419, 173] on span "Сохранить" at bounding box center [415, 175] width 34 height 11
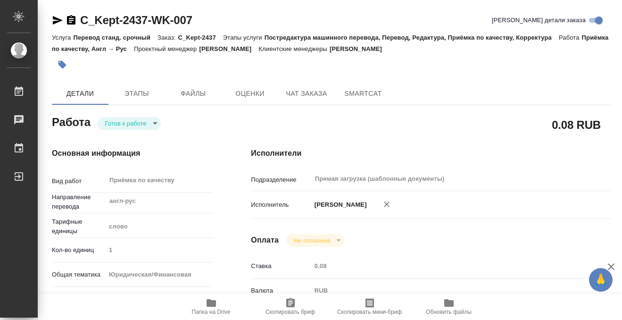
type input "readyForWork"
type input "англ-рус"
type input "5a8b1489cc6b4906c91bfd90"
type input "1"
type input "yr-fn"
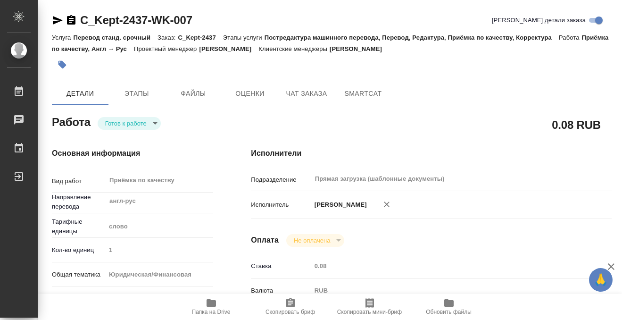
type input "5a8b8b956a9677013d343cfe"
checkbox input "true"
type input "[DATE] 17:50"
type input "[DATE] 10:00"
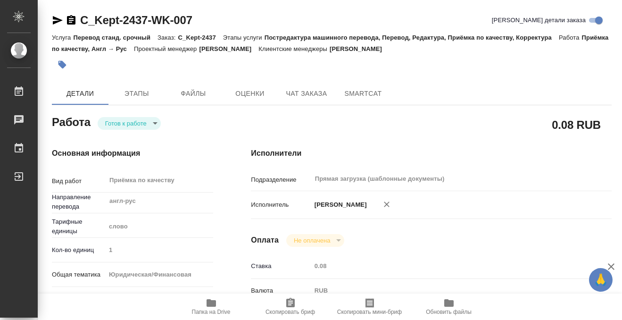
type input "Прямая загрузка (шаблонные документы)"
type input "notPayed"
type input "0.08"
type input "RUB"
type input "[PERSON_NAME]"
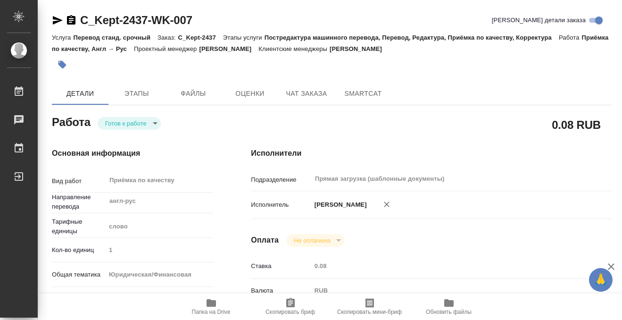
type input "C_Kept-2437"
type input "Перевод станд. срочный"
type input "Постредактура машинного перевода, Перевод, Редактура, Приёмка по качеству, Корр…"
type input "[PERSON_NAME]"
type input "/Clients/АО "КПМГ"/Orders/C_Kept-2437"
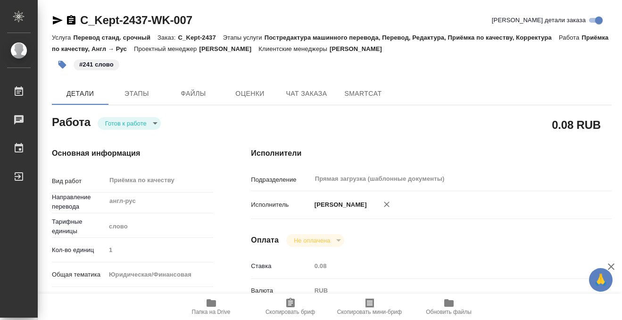
click at [157, 124] on body "🙏 .cls-1 fill:#fff; AWATERA Kobzeva Elizaveta Работы 0 Чаты График Выйти C_Kept…" at bounding box center [311, 160] width 622 height 320
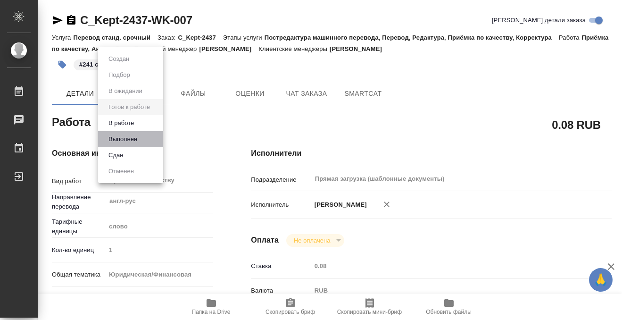
type input "англ-рус"
type input "5a8b1489cc6b4906c91bfd90"
type input "1"
type input "yr-fn"
type input "5a8b8b956a9677013d343cfe"
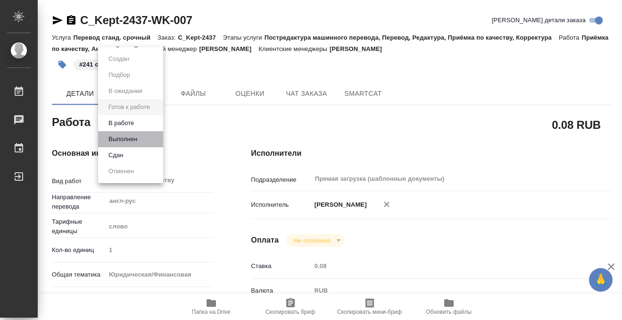
checkbox input "true"
type input "18.08.2025 17:50"
type input "19.08.2025 10:00"
type input "Прямая загрузка (шаблонные документы)"
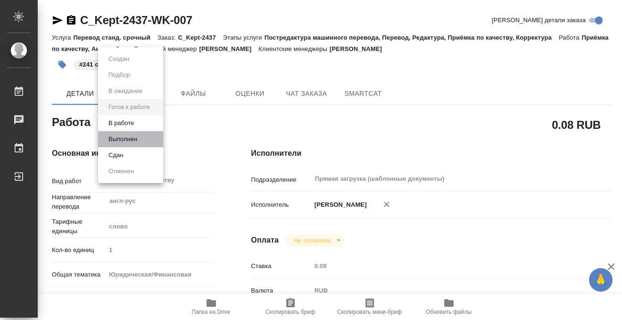
type input "notPayed"
type input "0.08"
type input "RUB"
type input "[PERSON_NAME]"
type input "C_Kept-2437"
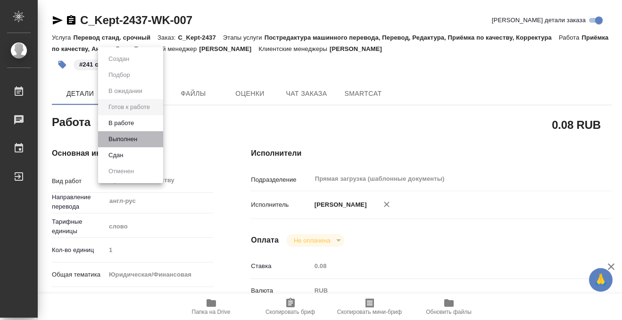
type input "Перевод станд. срочный"
type input "Постредактура машинного перевода, Перевод, Редактура, Приёмка по качеству, Корр…"
type input "Димитриева Юлия"
type input "/Clients/АО "КПМГ"/Orders/C_Kept-2437"
click at [132, 64] on button "Выполнен" at bounding box center [119, 59] width 26 height 10
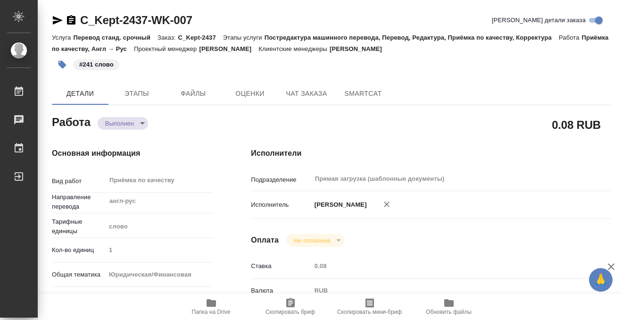
type textarea "x"
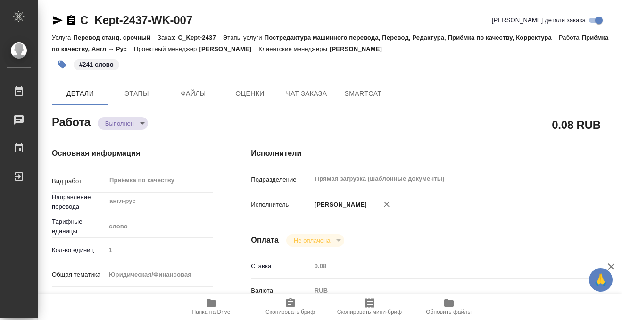
type textarea "x"
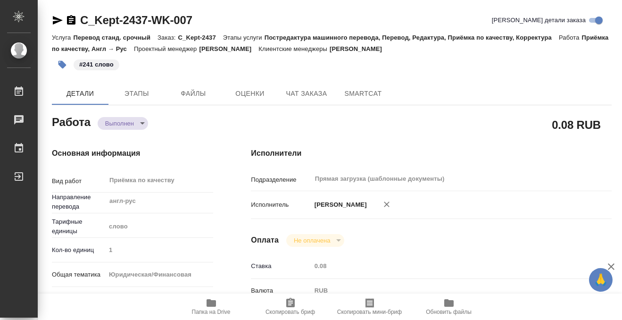
type textarea "x"
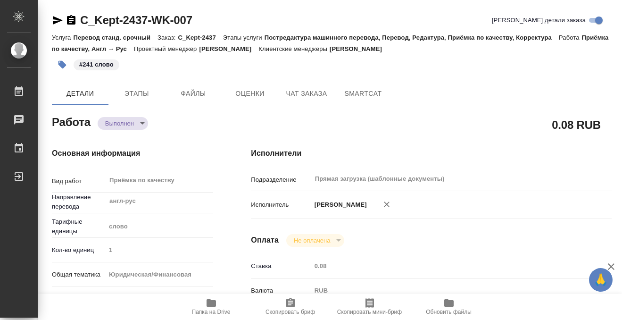
click at [71, 20] on icon "button" at bounding box center [71, 20] width 11 height 11
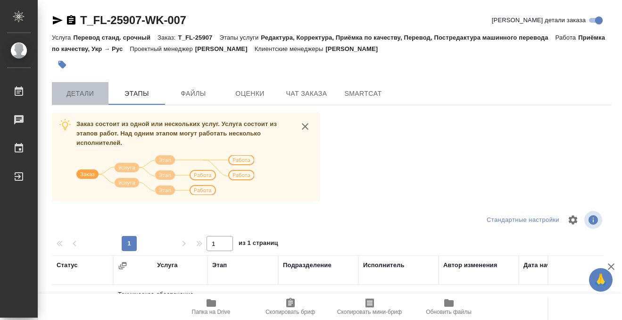
click at [89, 90] on span "Детали" at bounding box center [80, 94] width 45 height 12
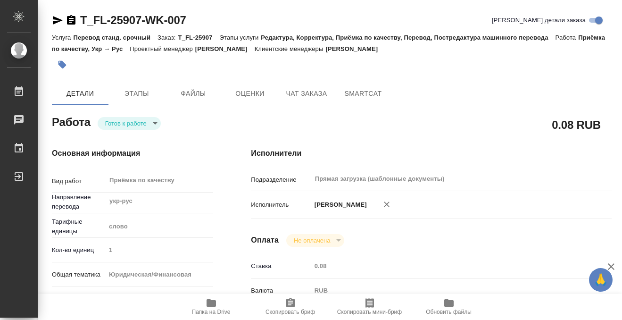
type textarea "x"
